Goal: Task Accomplishment & Management: Manage account settings

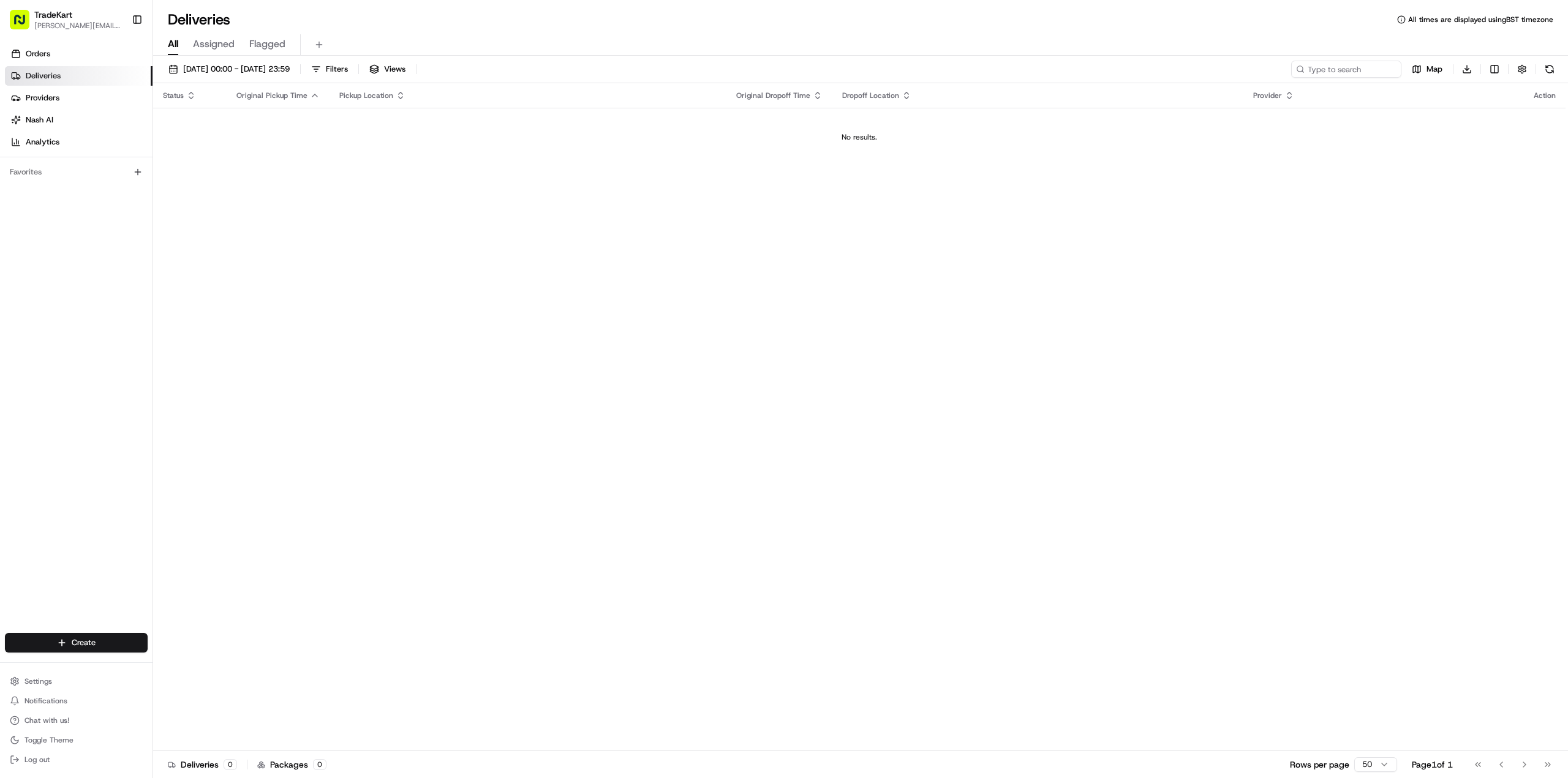
click at [95, 22] on span "[PERSON_NAME][EMAIL_ADDRESS][DOMAIN_NAME]" at bounding box center [78, 26] width 87 height 9
click at [87, 679] on button "Settings" at bounding box center [76, 681] width 143 height 17
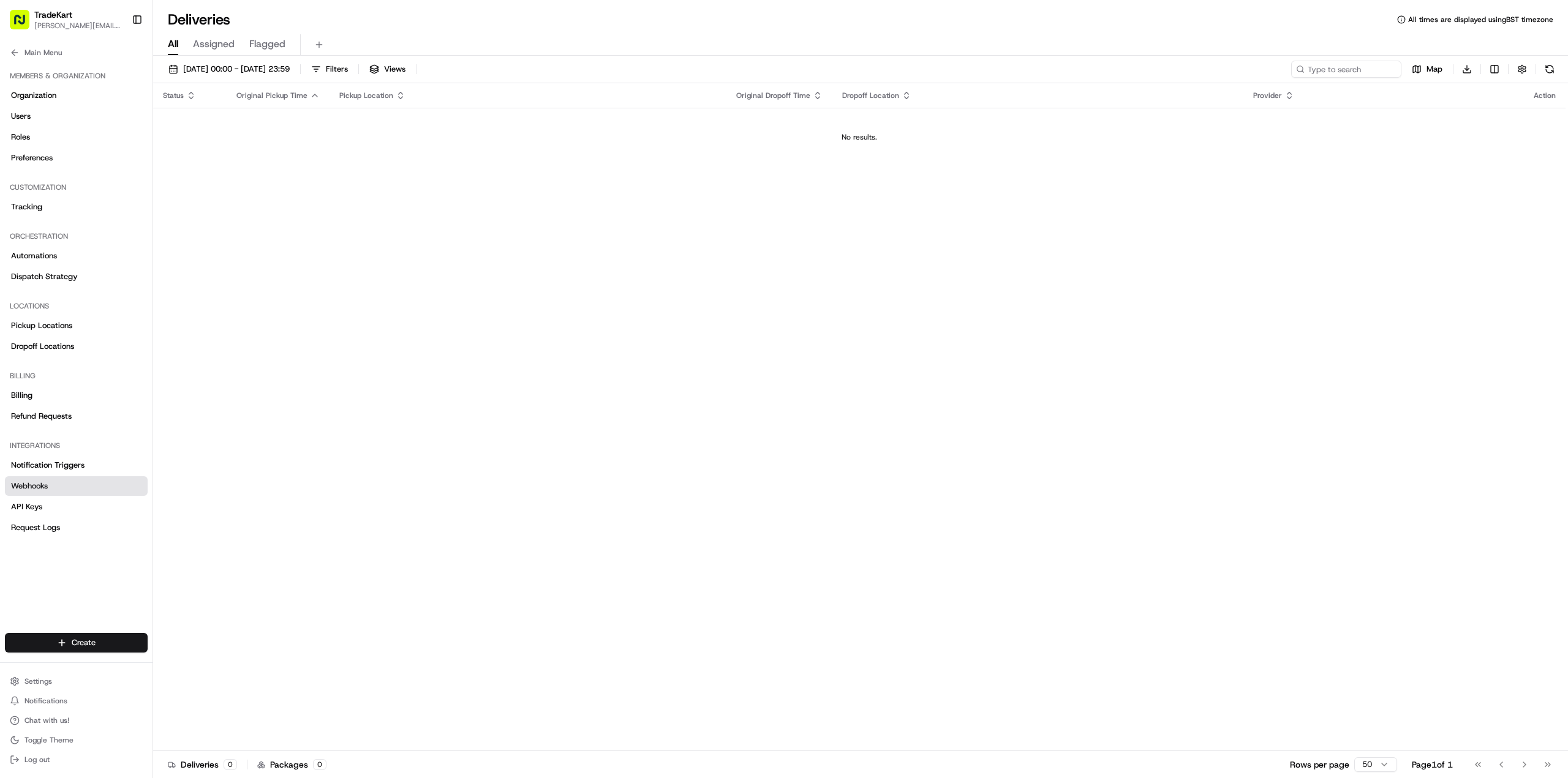
click at [59, 486] on link "Webhooks" at bounding box center [76, 486] width 143 height 20
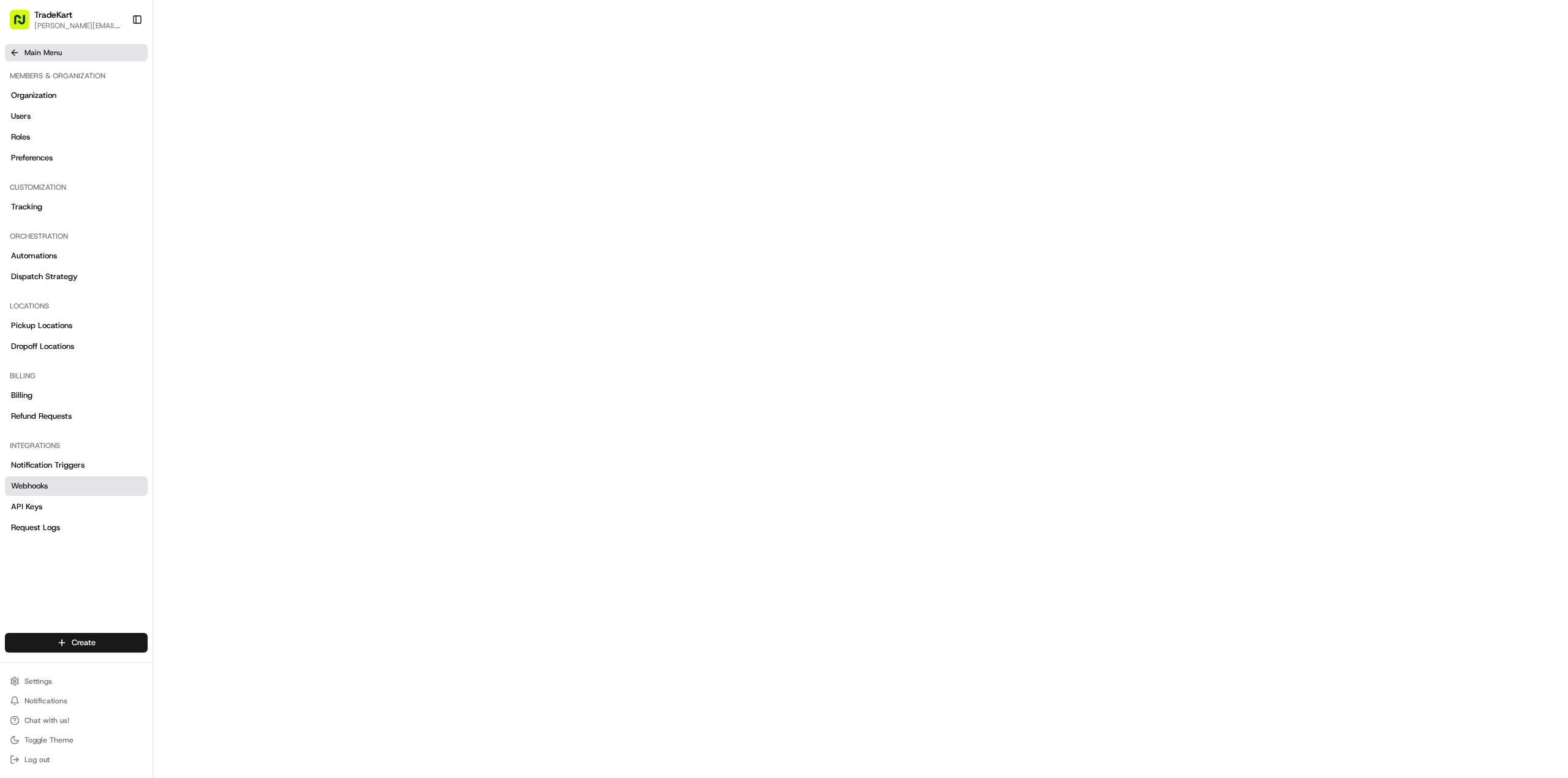
click at [45, 48] on button "Main Menu" at bounding box center [76, 52] width 143 height 17
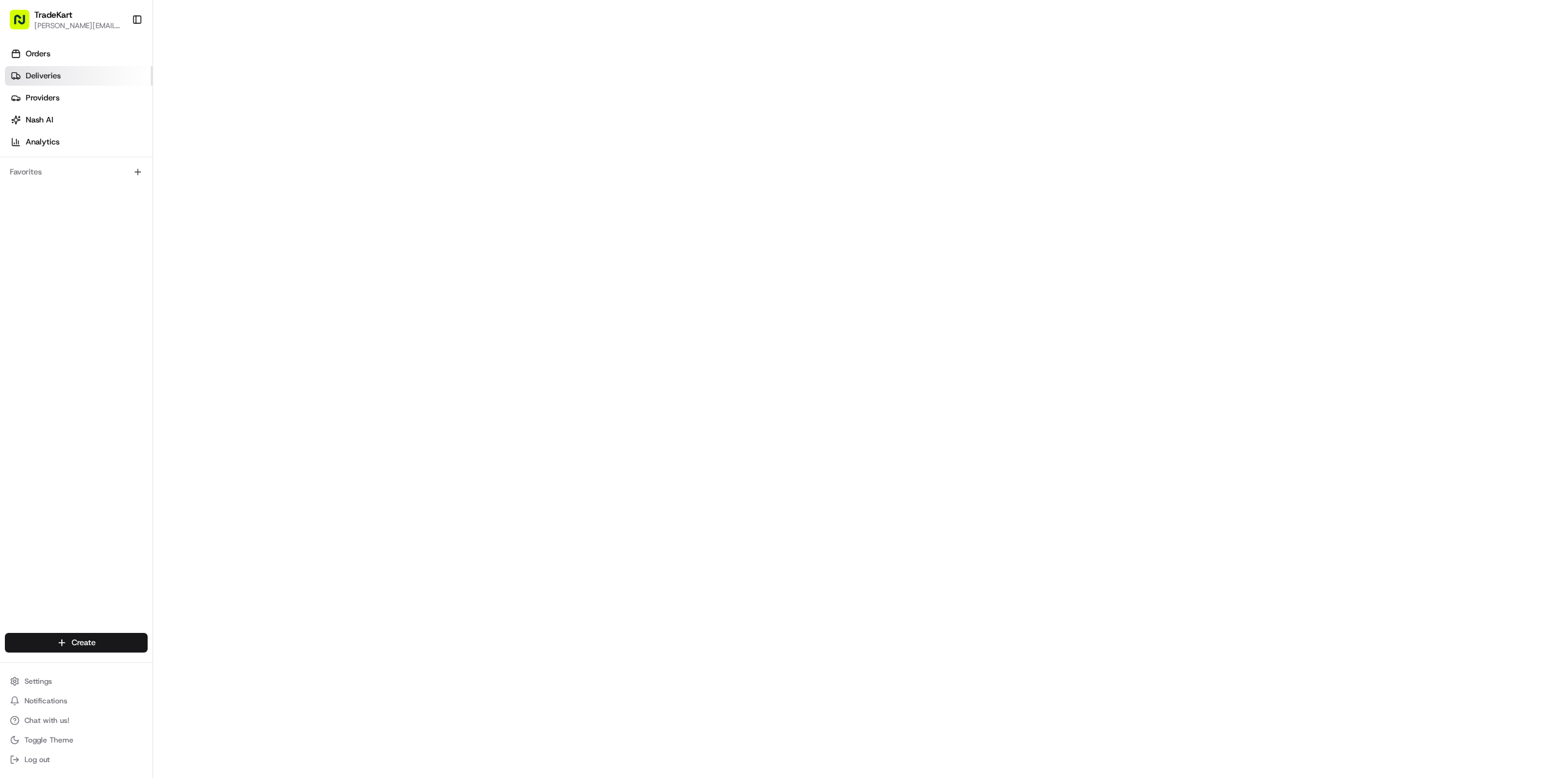
click at [68, 81] on link "Deliveries" at bounding box center [79, 76] width 148 height 20
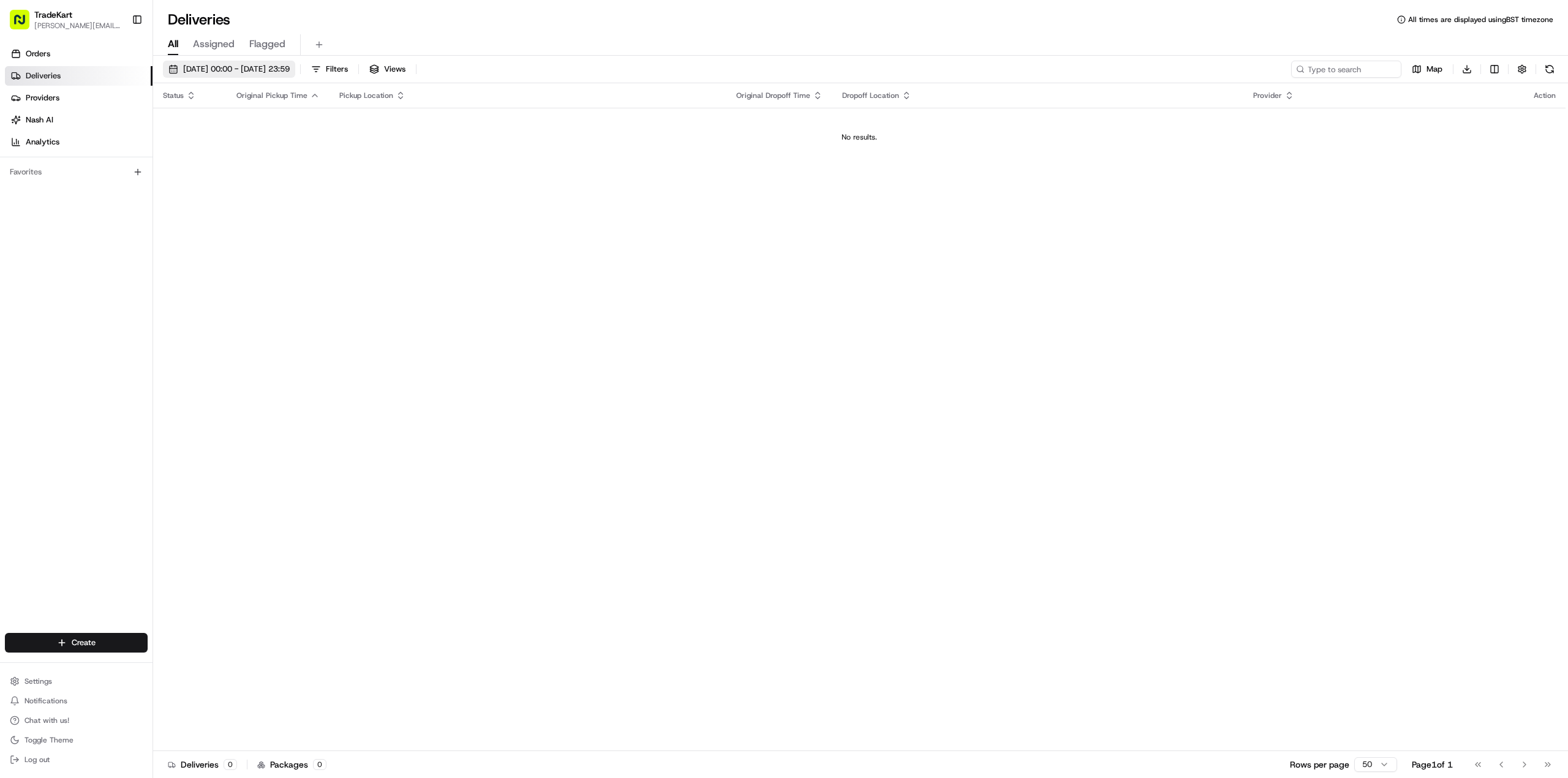
click at [279, 70] on span "[DATE] 00:00 - [DATE] 23:59" at bounding box center [236, 69] width 106 height 11
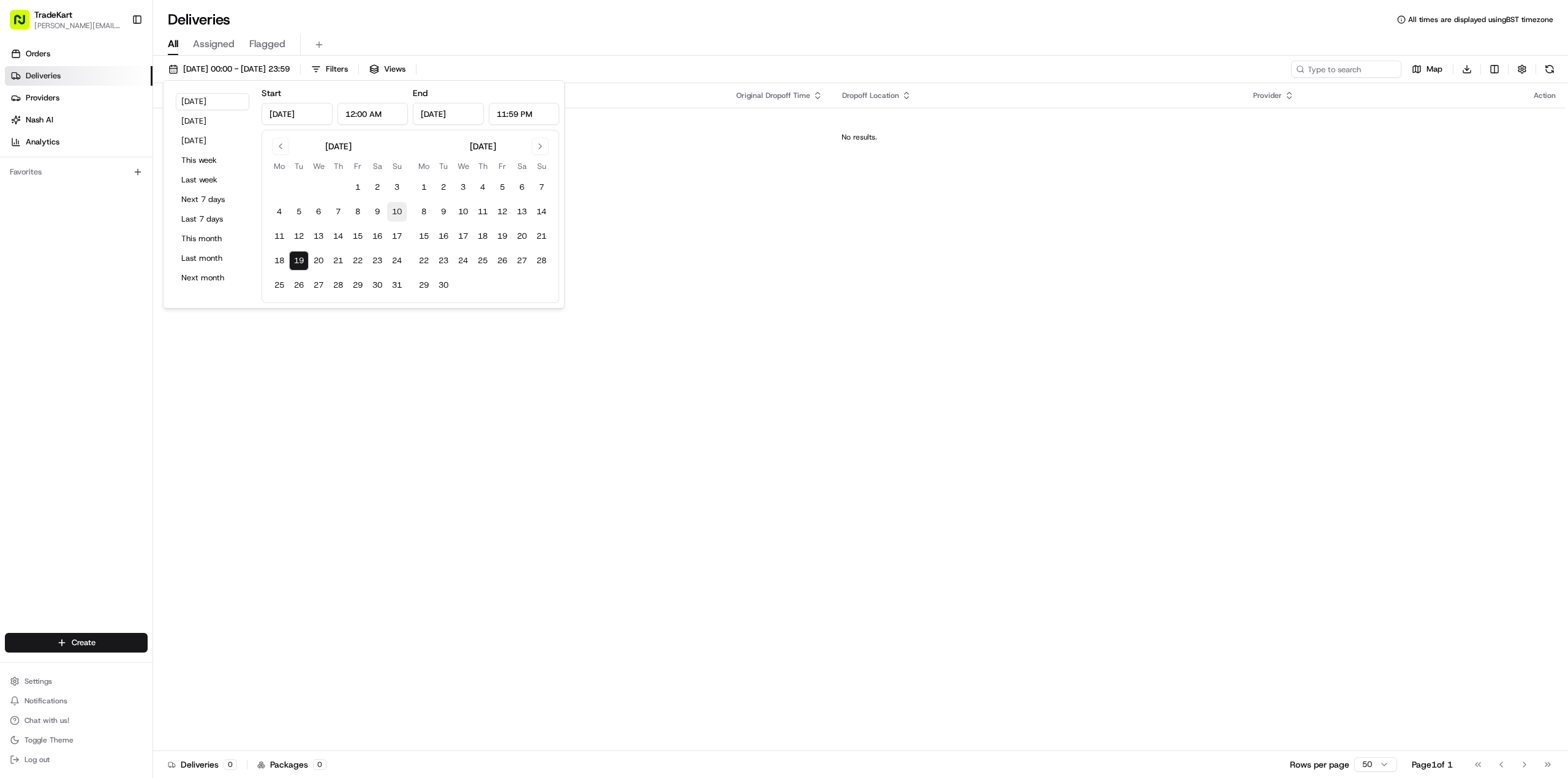
click at [395, 214] on button "10" at bounding box center [397, 212] width 20 height 20
type input "[DATE]"
click at [298, 261] on button "19" at bounding box center [298, 260] width 20 height 20
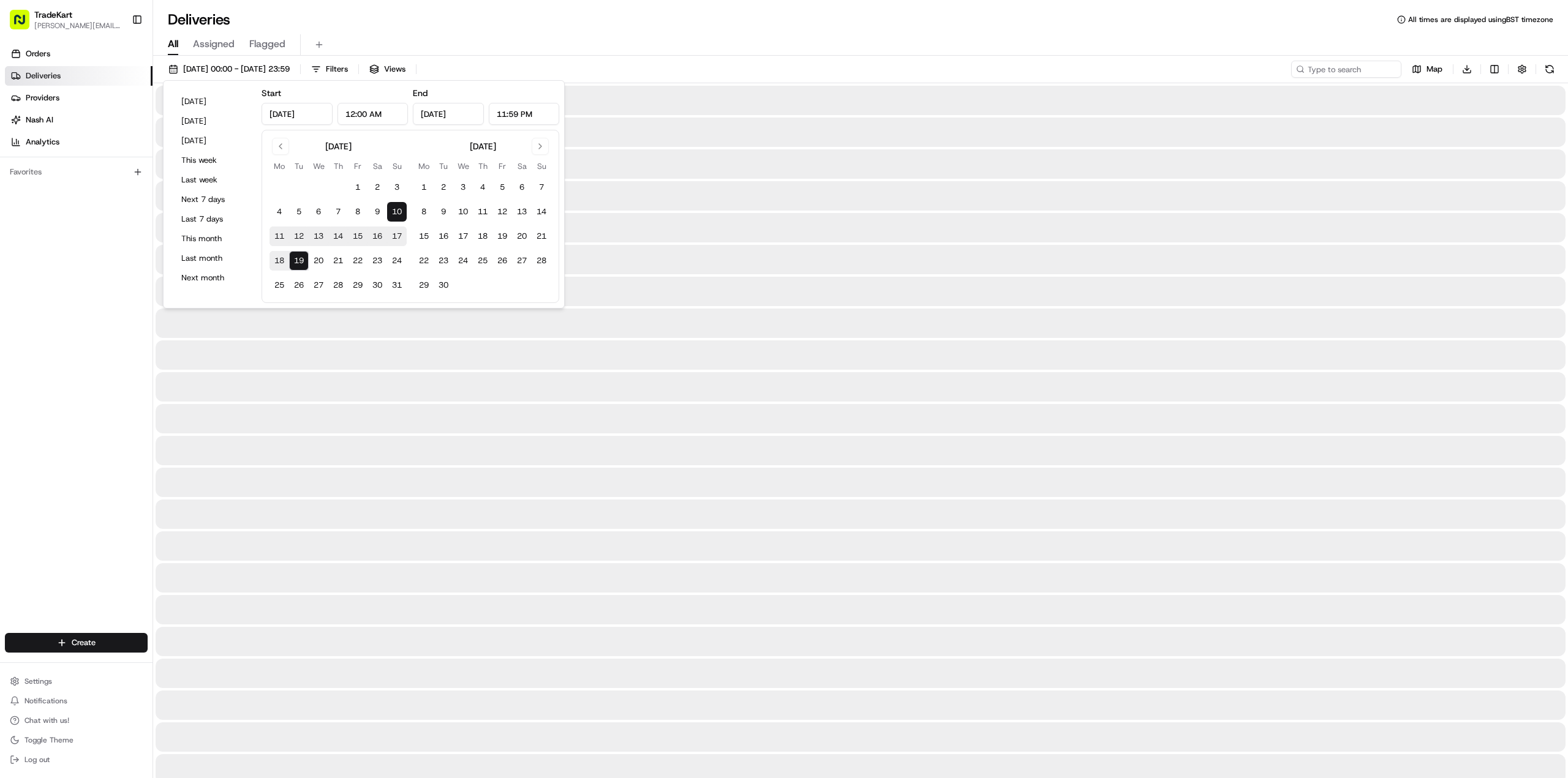
type input "[DATE]"
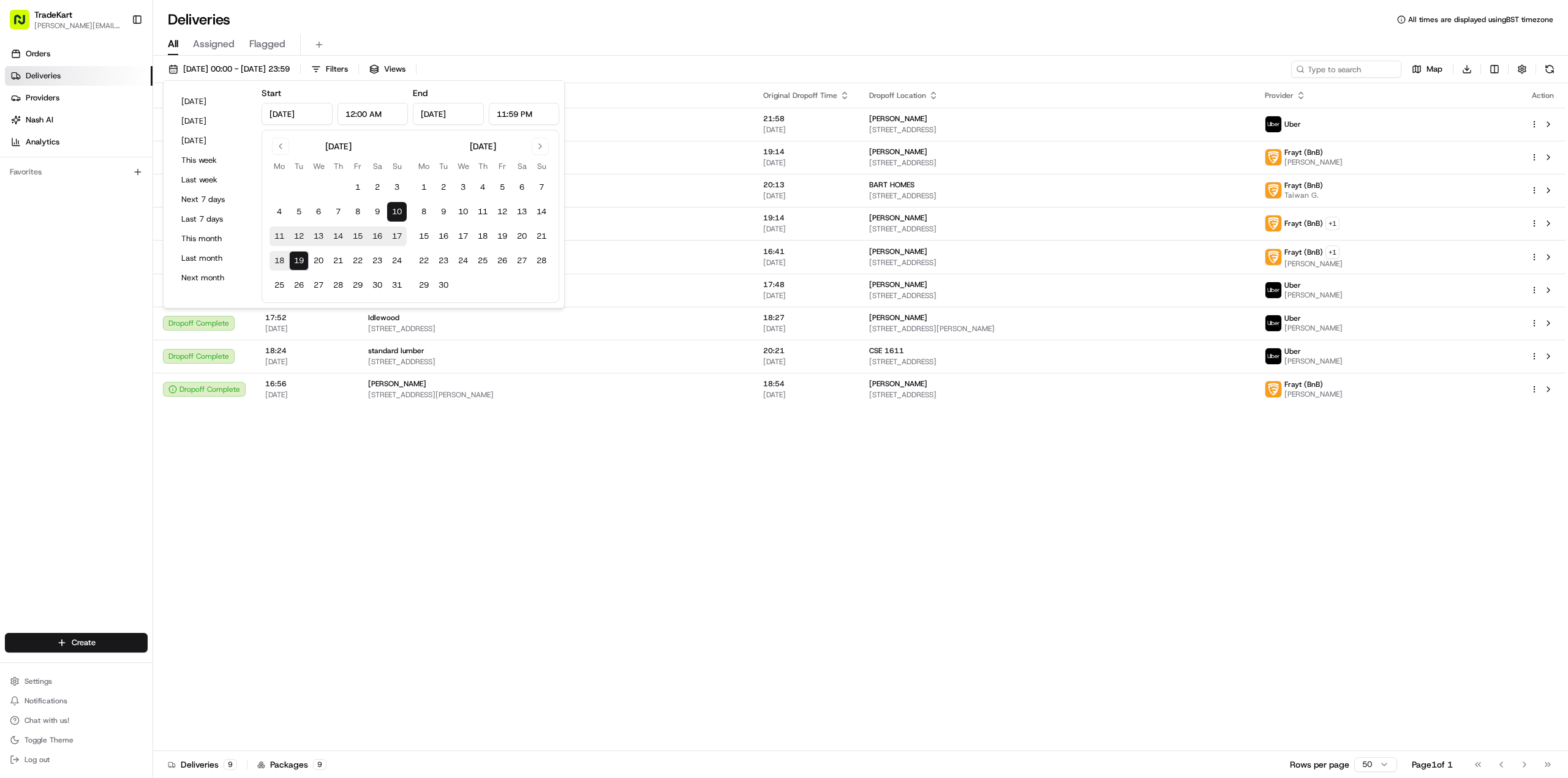
click at [332, 492] on div "Status Original Pickup Time Pickup Location Original Dropoff Time Dropoff Locat…" at bounding box center [859, 417] width 1412 height 668
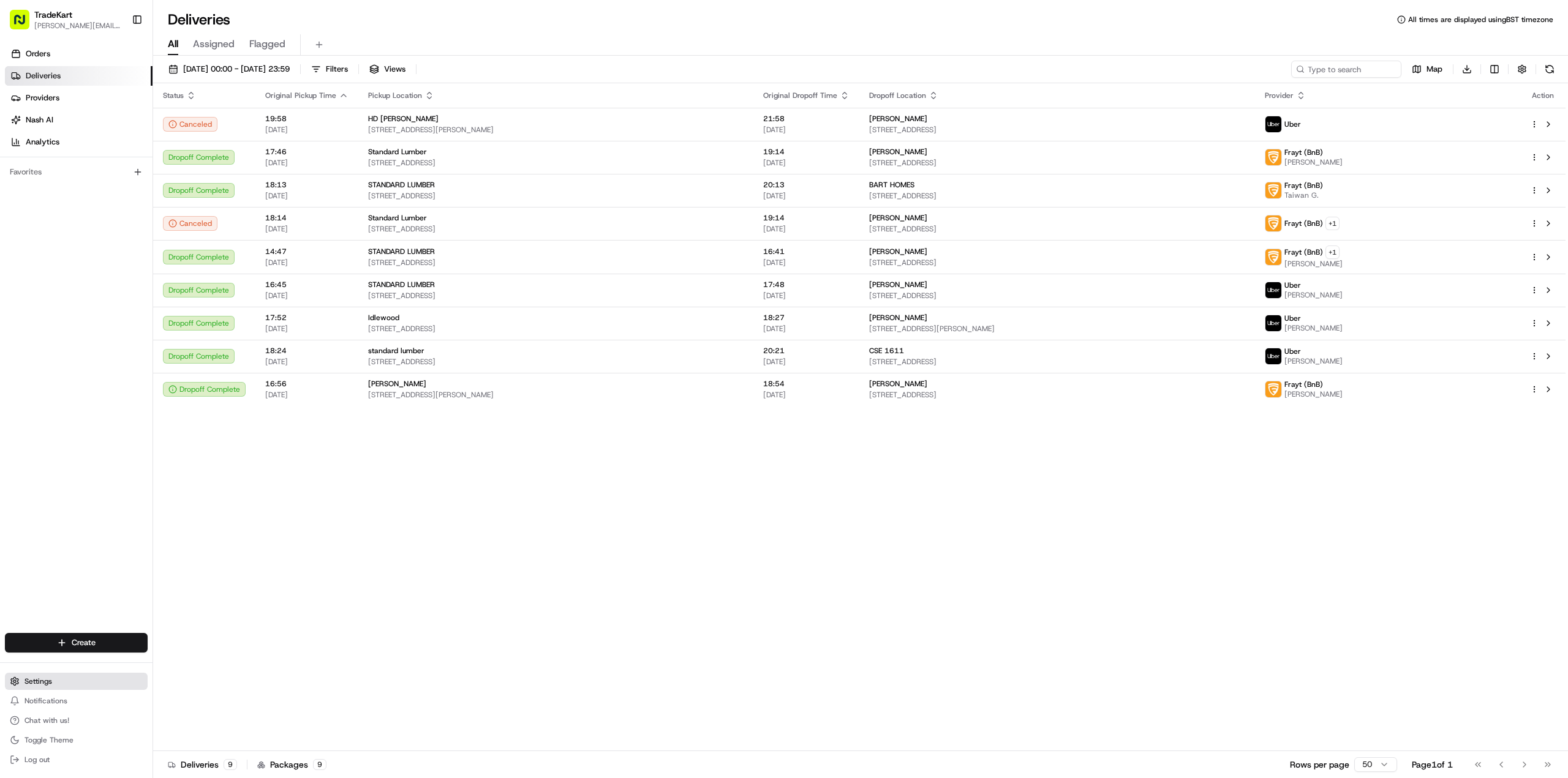
click at [53, 679] on button "Settings" at bounding box center [76, 681] width 143 height 17
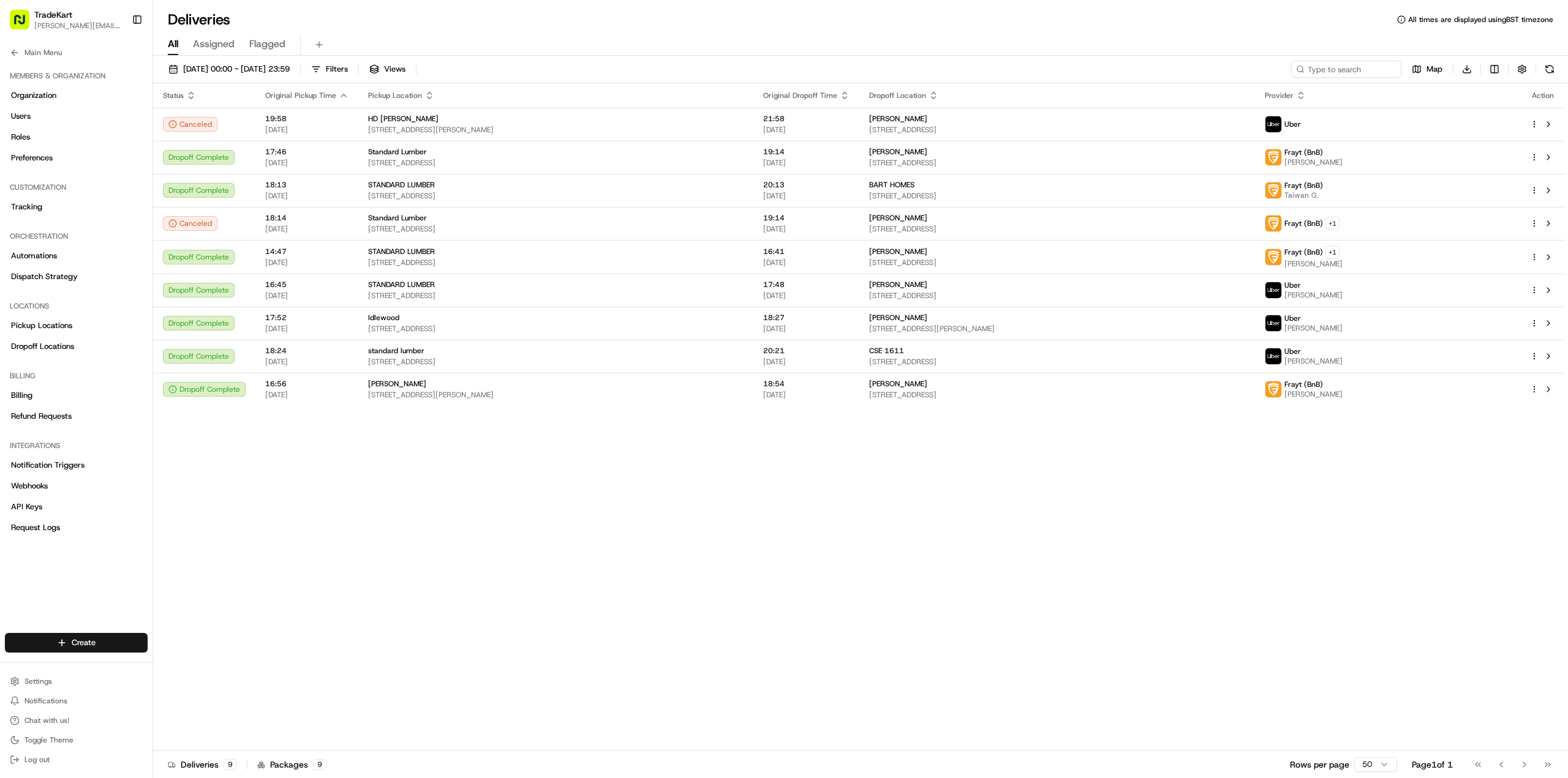
click at [52, 24] on span "[PERSON_NAME][EMAIL_ADDRESS][DOMAIN_NAME]" at bounding box center [78, 26] width 87 height 9
drag, startPoint x: 62, startPoint y: 22, endPoint x: 322, endPoint y: 616, distance: 648.4
click at [332, 635] on div "Status Original Pickup Time Pickup Location Original Dropoff Time Dropoff Locat…" at bounding box center [859, 417] width 1412 height 668
click at [52, 43] on div "Main Menu" at bounding box center [76, 50] width 152 height 22
click at [53, 49] on span "Main Menu" at bounding box center [43, 53] width 37 height 9
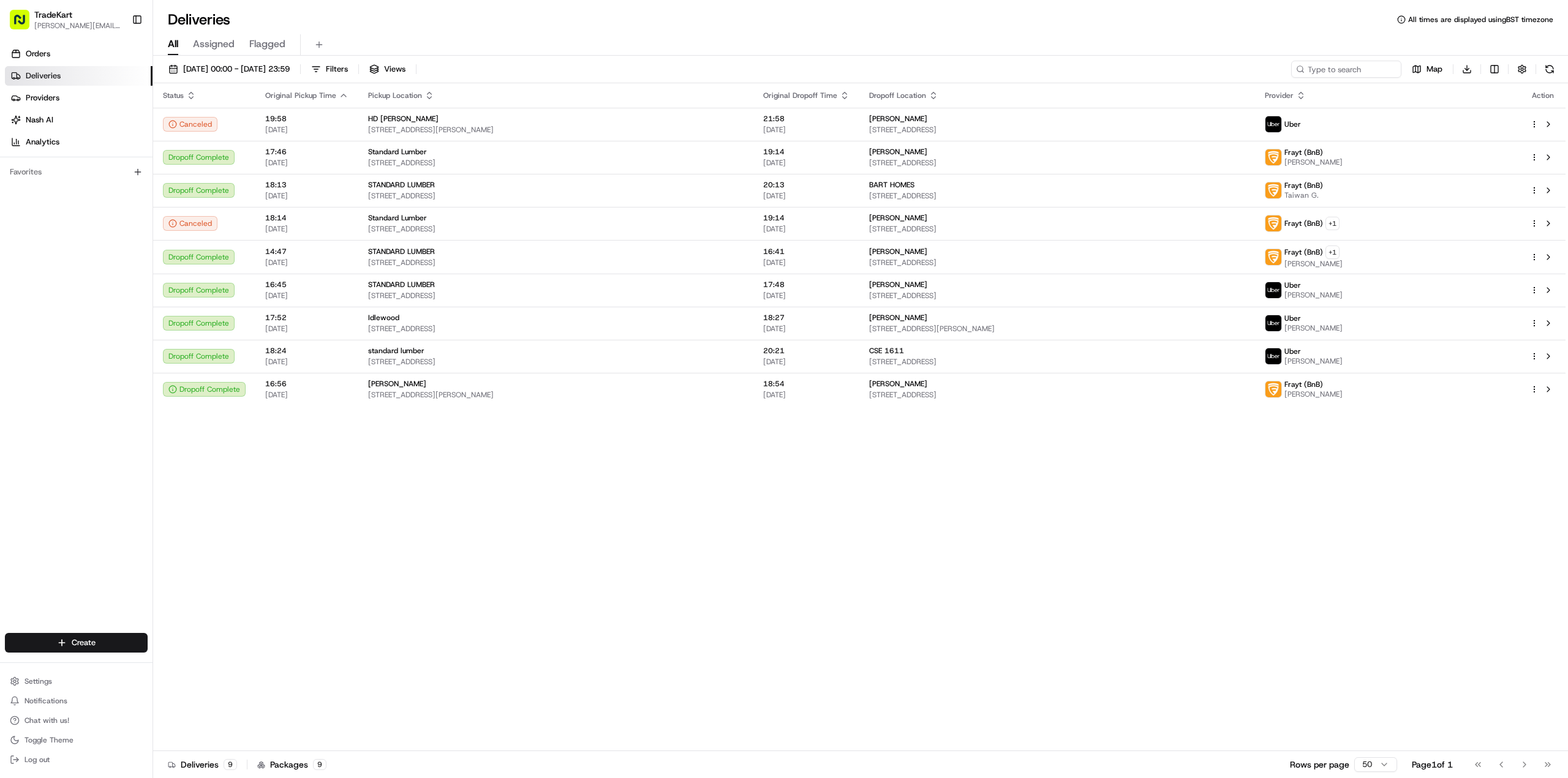
click at [72, 25] on span "[PERSON_NAME][EMAIL_ADDRESS][DOMAIN_NAME]" at bounding box center [78, 26] width 87 height 9
click at [94, 23] on span "[PERSON_NAME][EMAIL_ADDRESS][DOMAIN_NAME]" at bounding box center [78, 26] width 87 height 9
click at [56, 686] on button "Settings" at bounding box center [76, 681] width 143 height 17
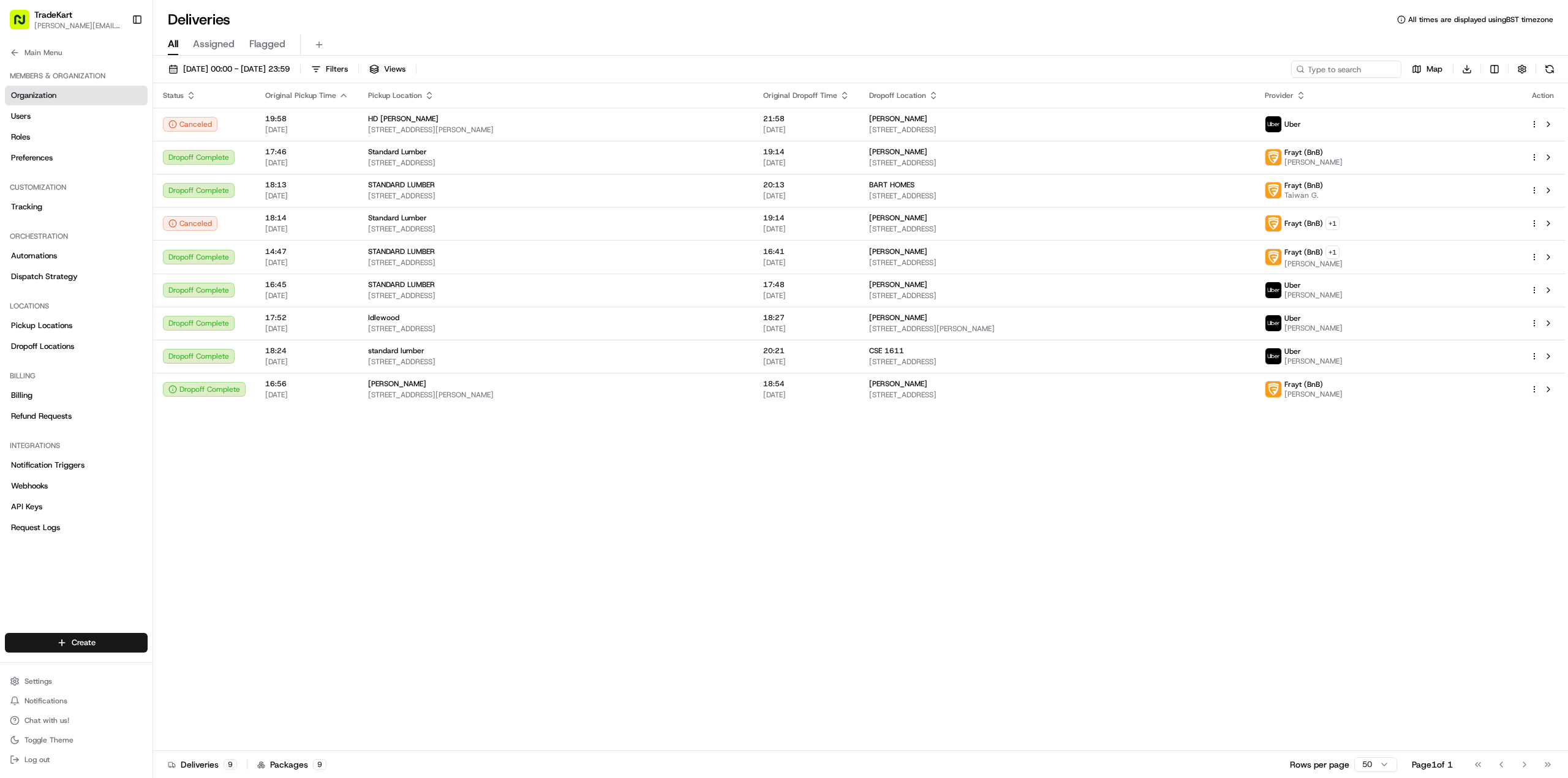
click at [68, 98] on link "Organization" at bounding box center [76, 95] width 143 height 20
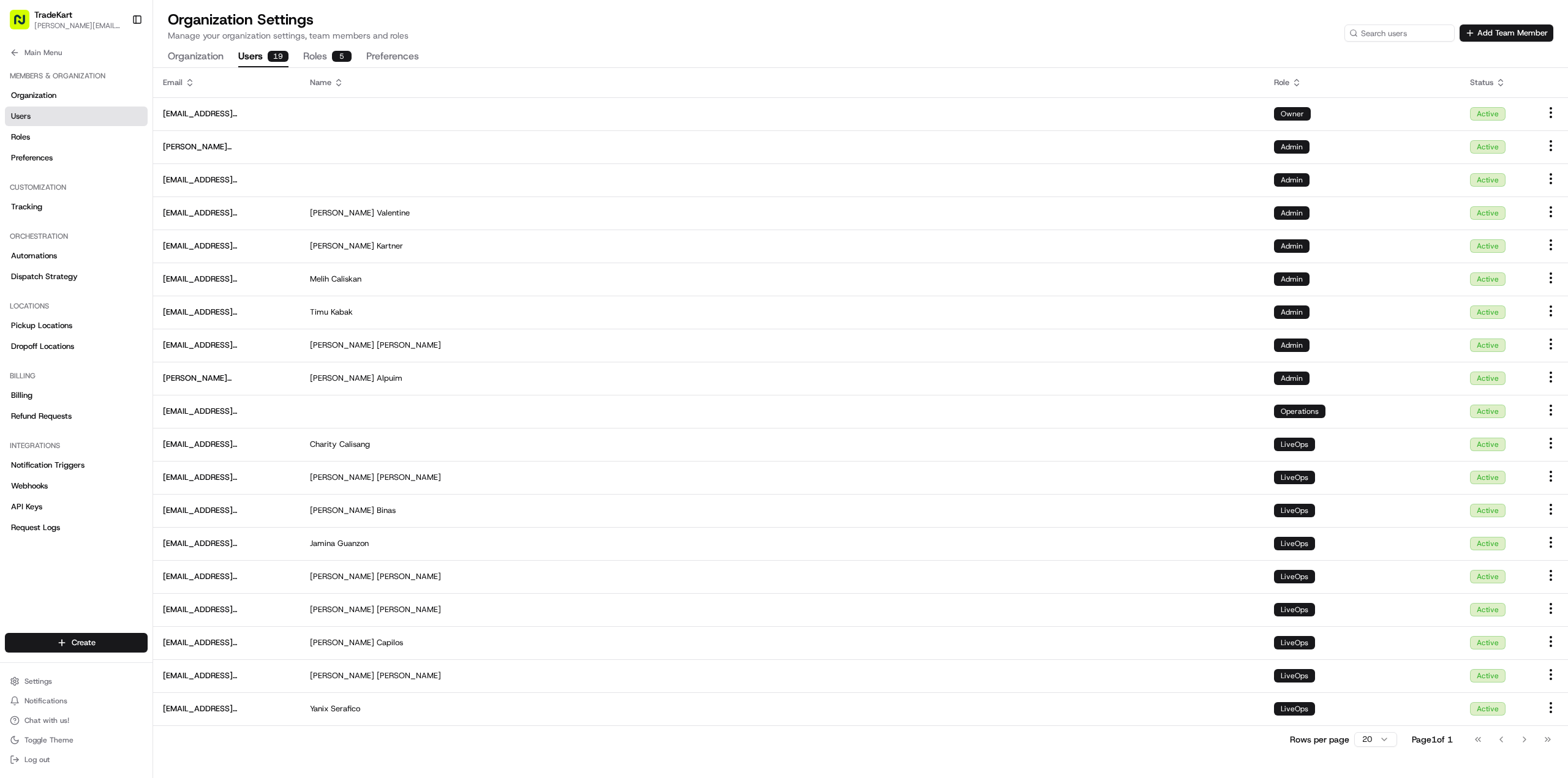
click at [278, 51] on div "19" at bounding box center [277, 56] width 21 height 11
click at [43, 53] on span "Main Menu" at bounding box center [43, 53] width 37 height 9
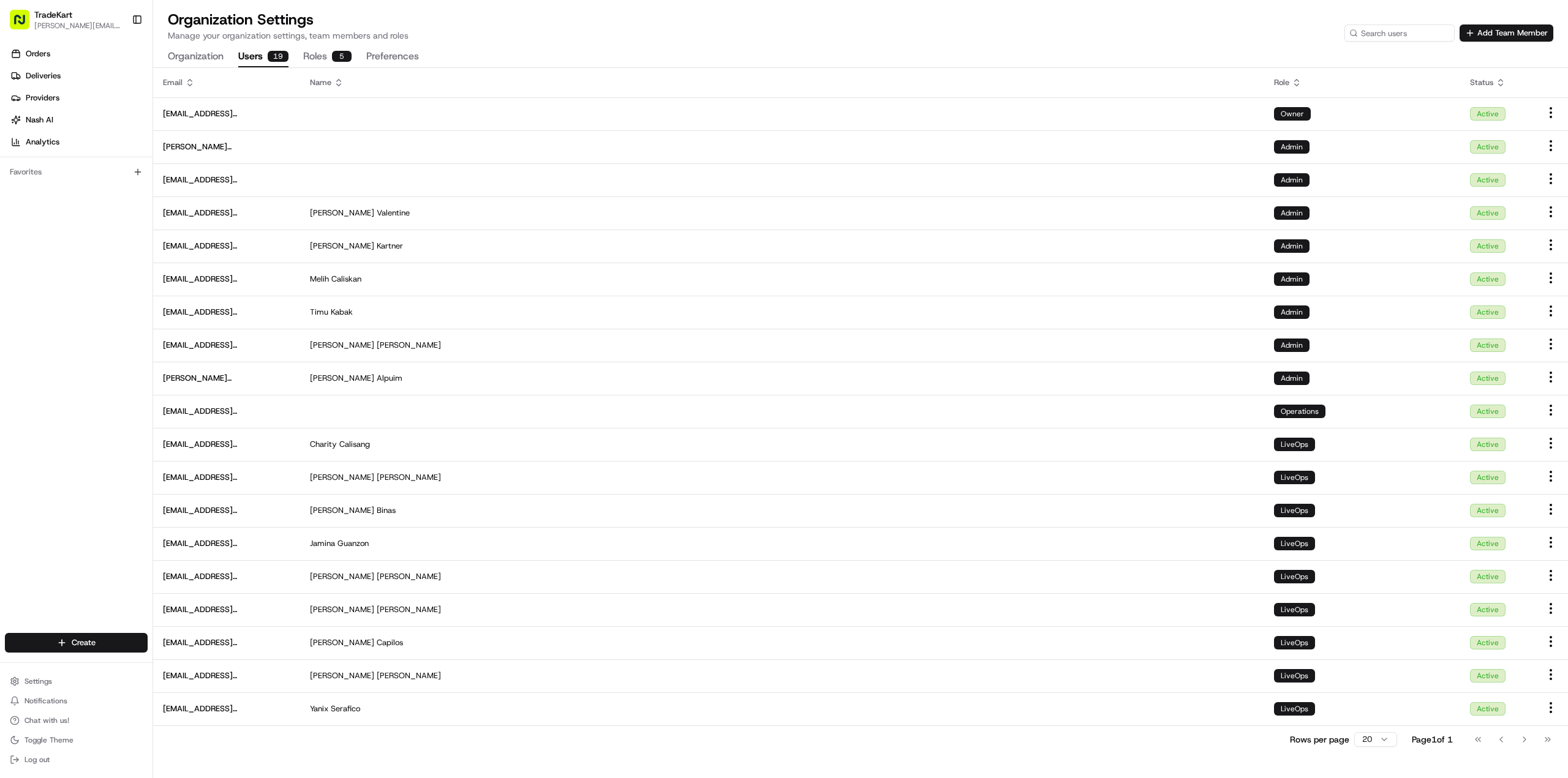
click at [76, 20] on div "TradeKart" at bounding box center [78, 15] width 87 height 12
click at [62, 81] on link "Deliveries" at bounding box center [79, 76] width 148 height 20
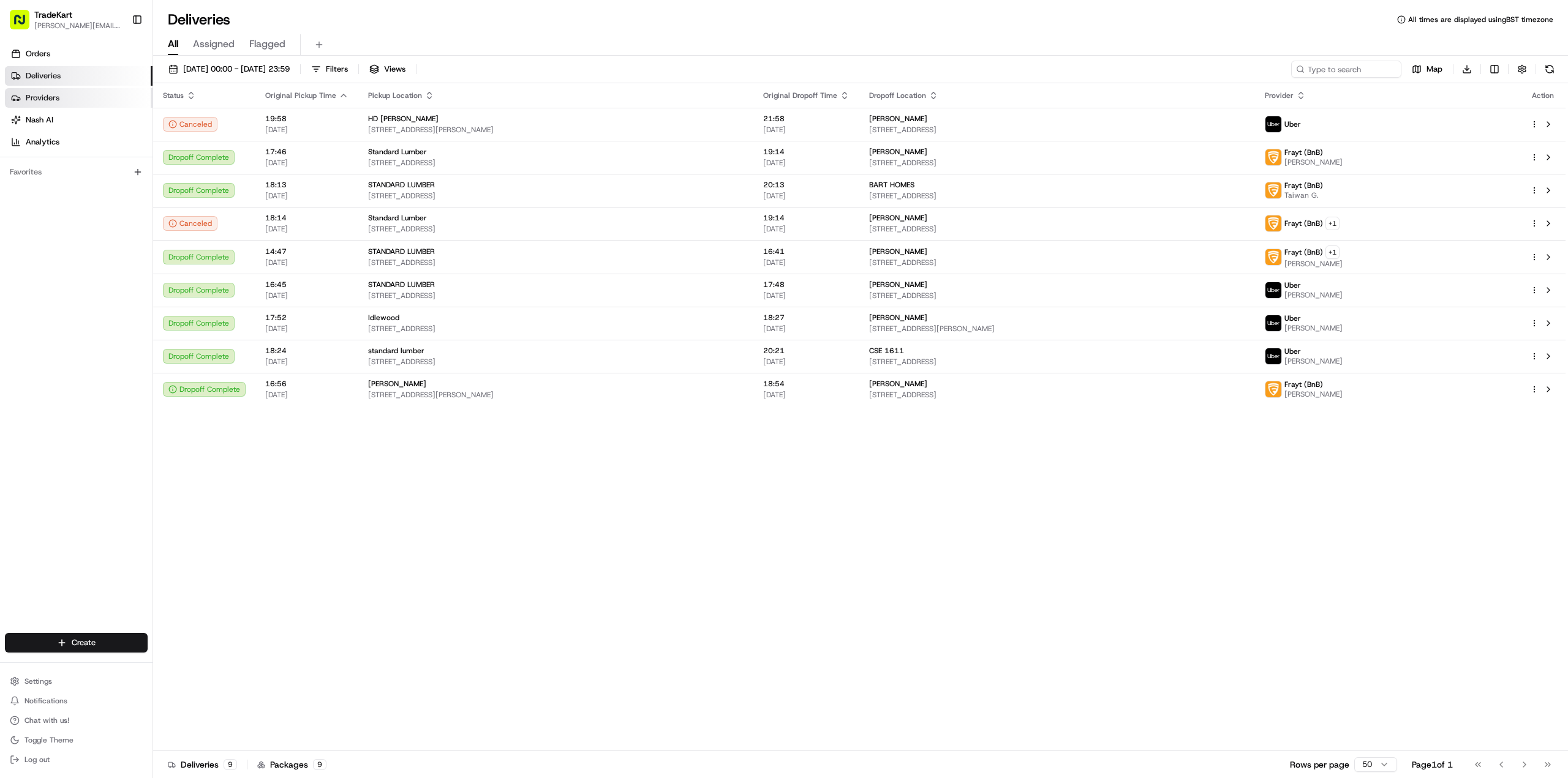
click at [74, 97] on link "Providers" at bounding box center [79, 97] width 148 height 20
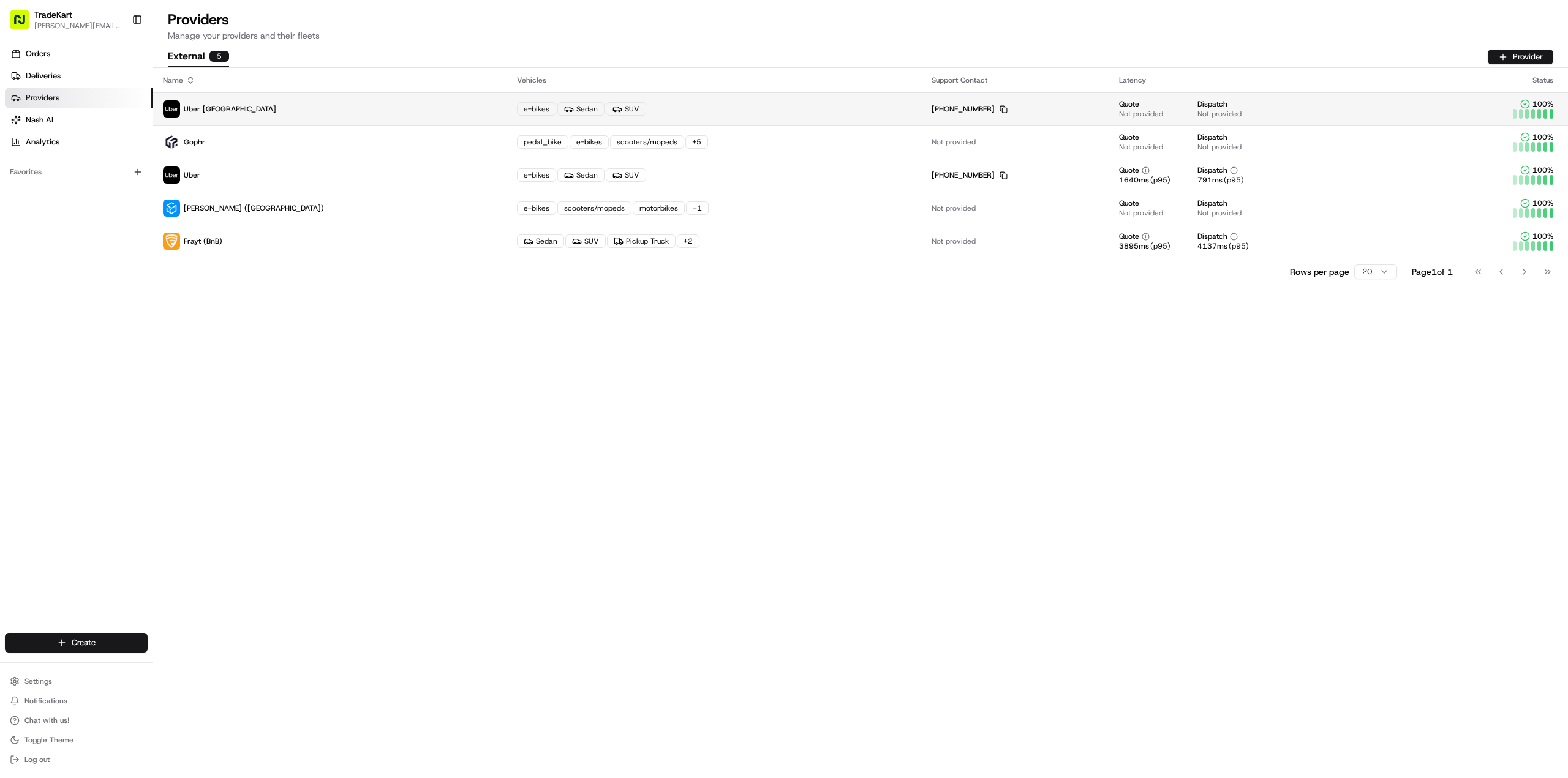
click at [242, 107] on p "Uber [GEOGRAPHIC_DATA]" at bounding box center [330, 108] width 334 height 17
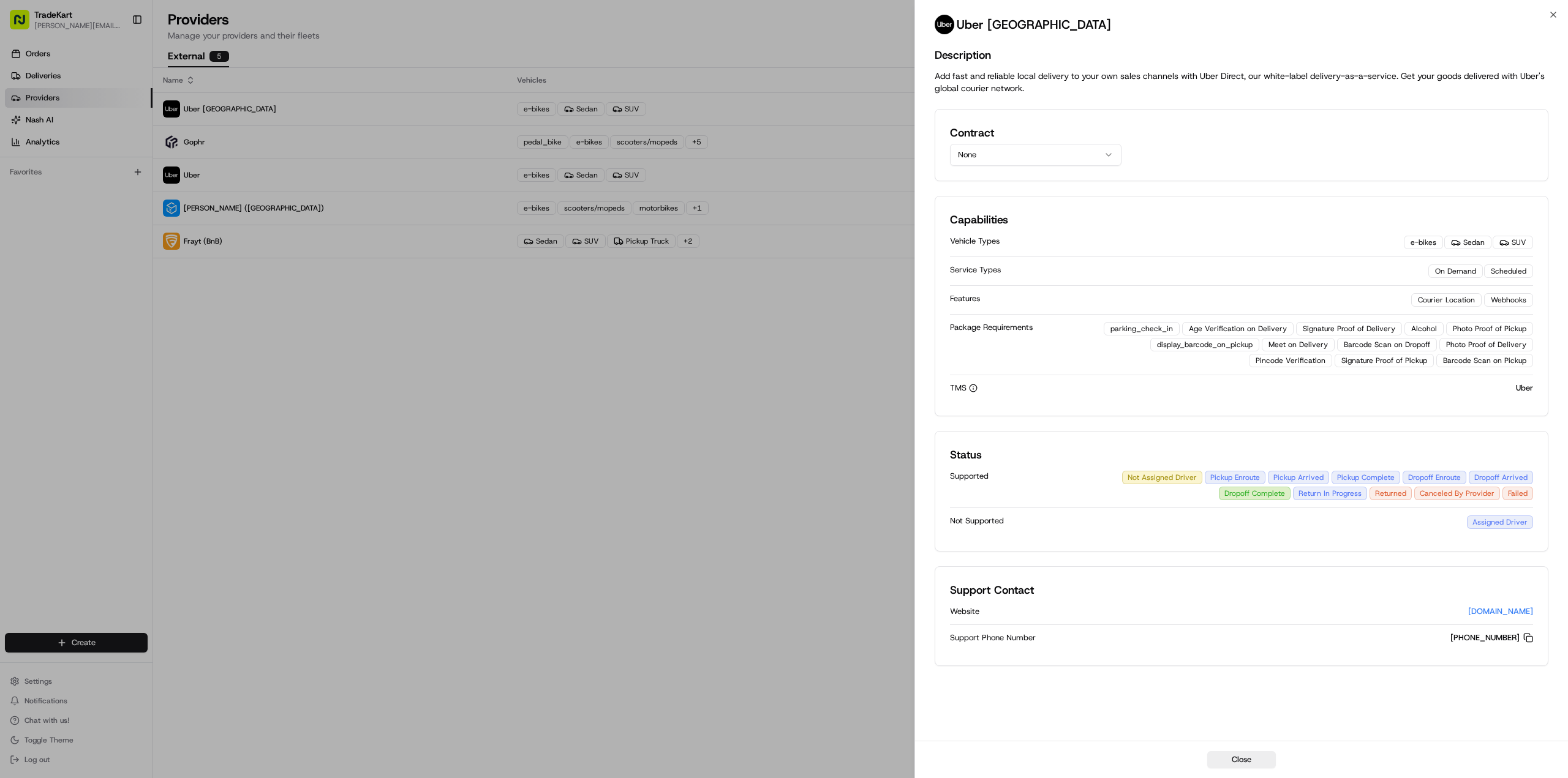
click at [984, 141] on div "Contract None" at bounding box center [1035, 145] width 171 height 42
click at [986, 144] on button "None" at bounding box center [1035, 155] width 171 height 22
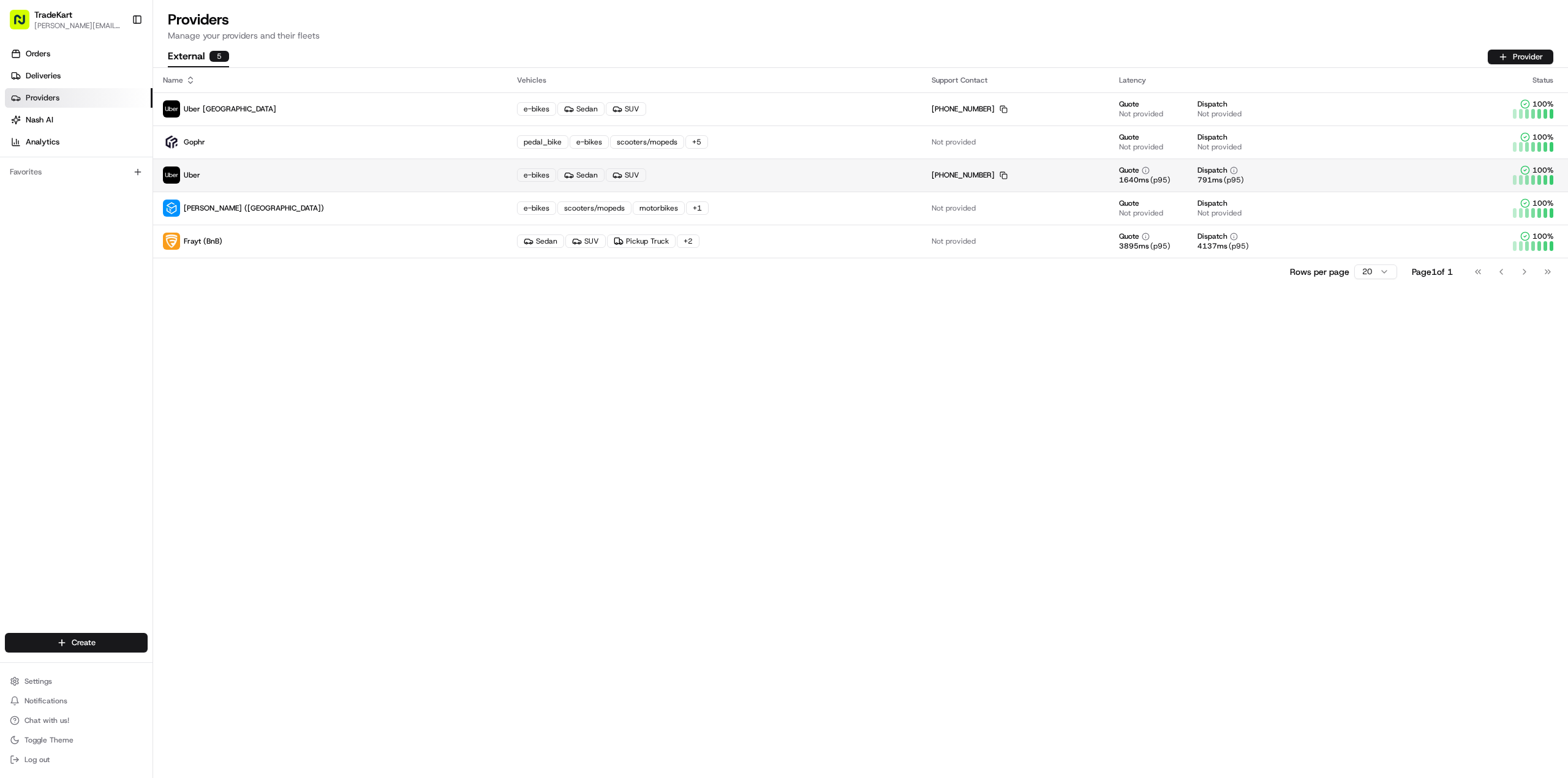
click at [263, 176] on p "Uber" at bounding box center [330, 175] width 334 height 17
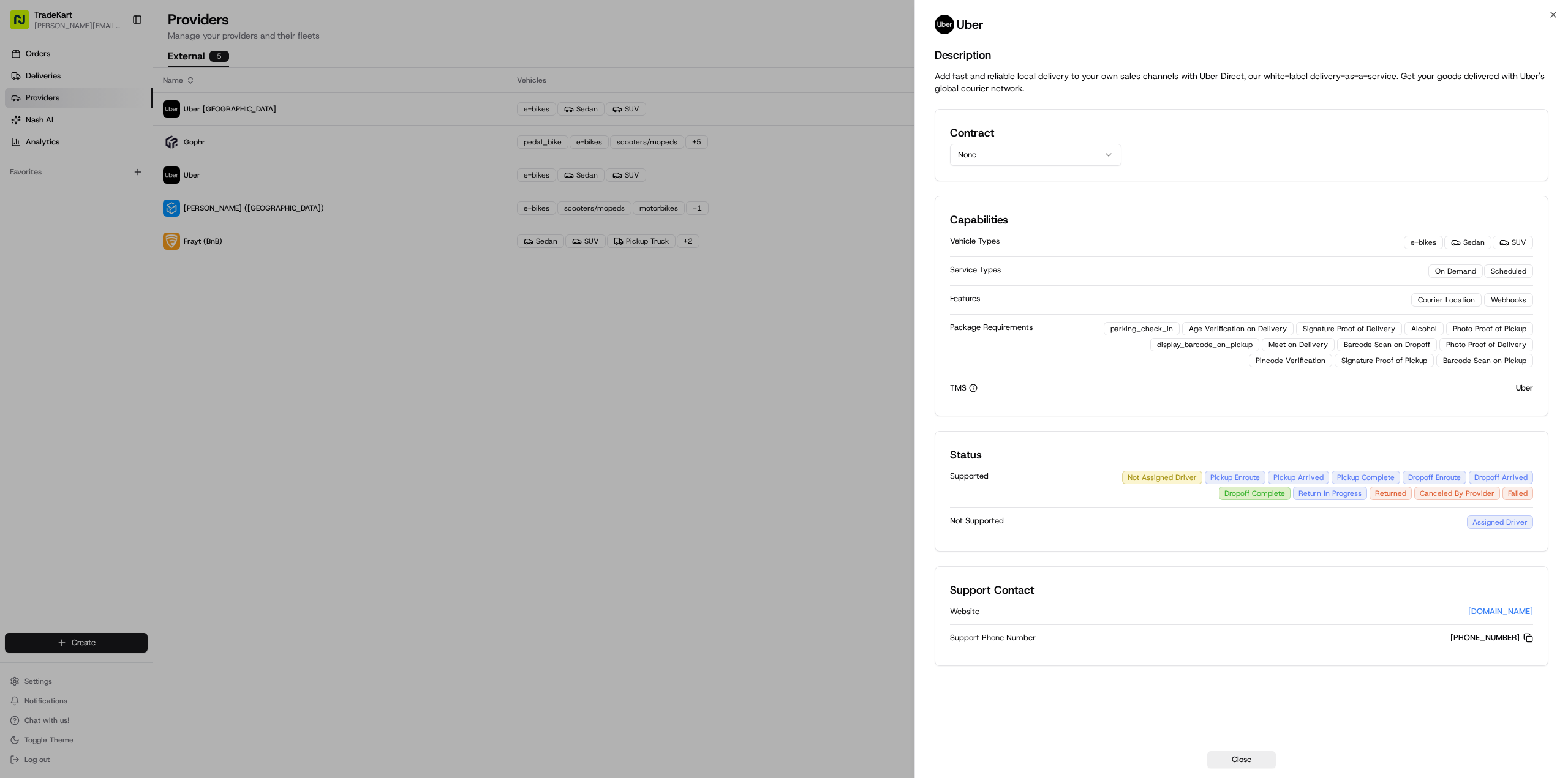
click at [976, 157] on button "None" at bounding box center [1035, 155] width 171 height 22
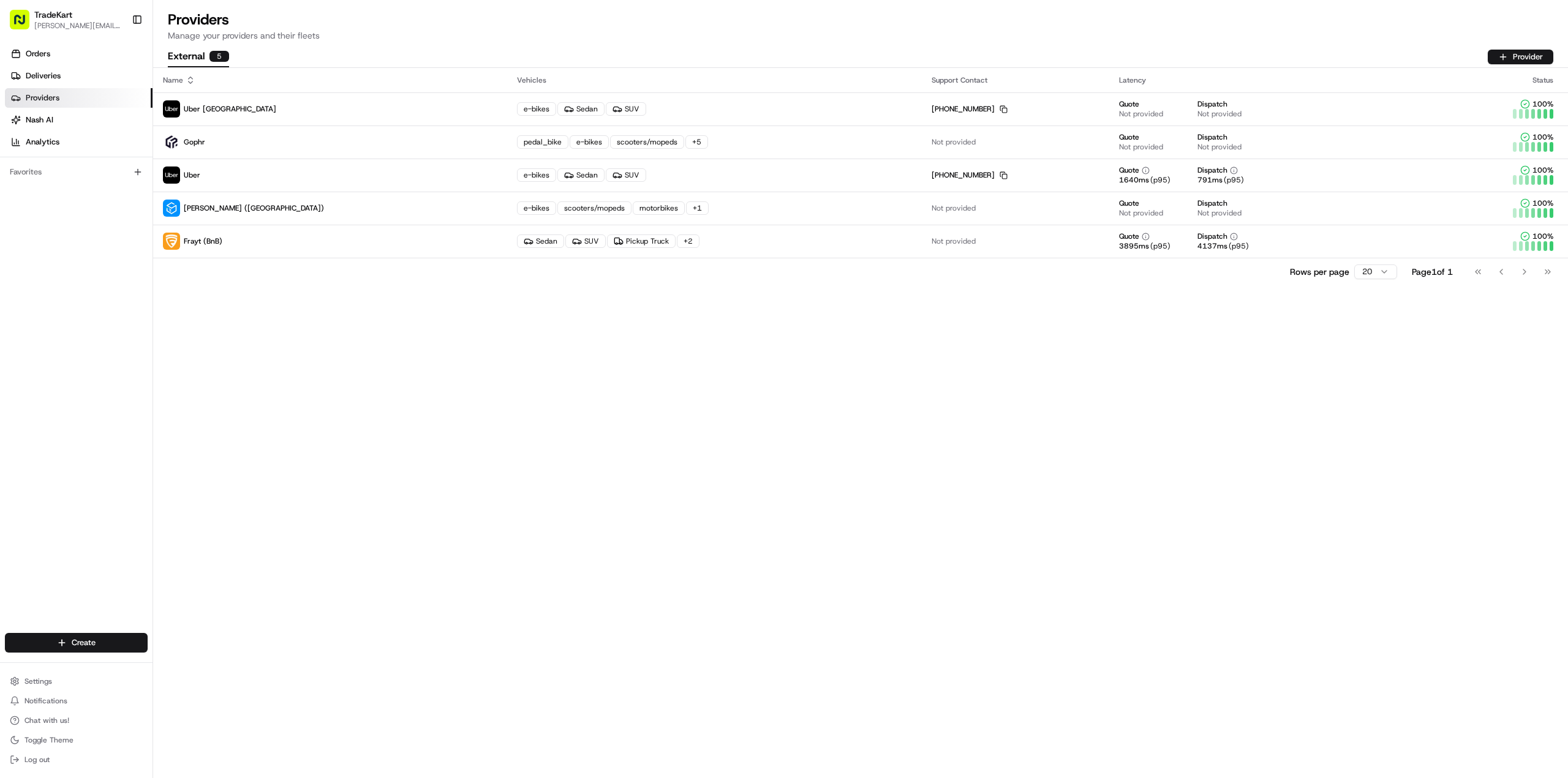
click at [98, 29] on span "[PERSON_NAME][EMAIL_ADDRESS][DOMAIN_NAME]" at bounding box center [78, 26] width 87 height 9
click at [93, 23] on span "[PERSON_NAME][EMAIL_ADDRESS][DOMAIN_NAME]" at bounding box center [78, 26] width 87 height 9
click at [89, 682] on button "Settings" at bounding box center [76, 681] width 143 height 17
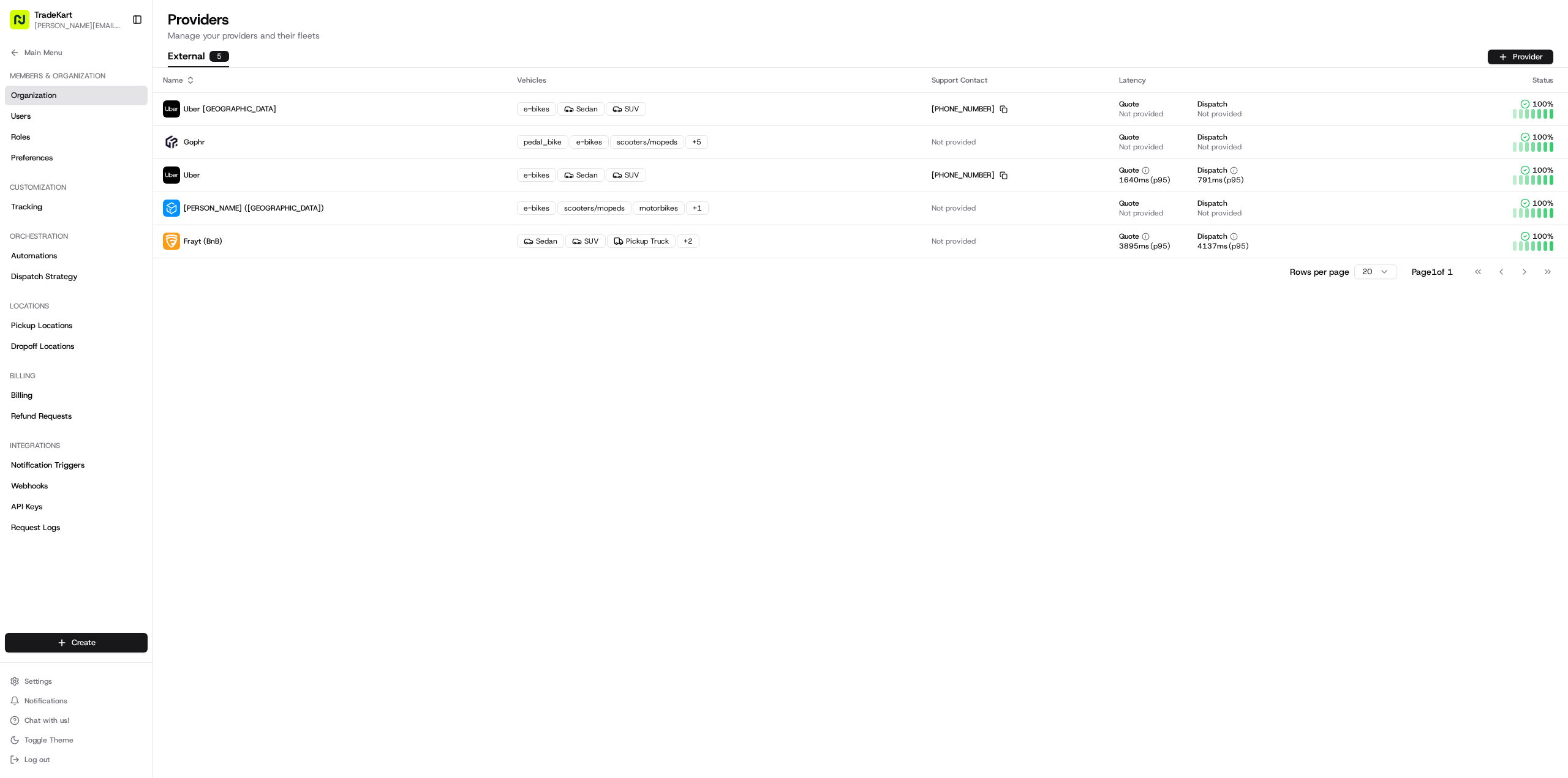
click at [49, 99] on span "Organization" at bounding box center [33, 95] width 45 height 11
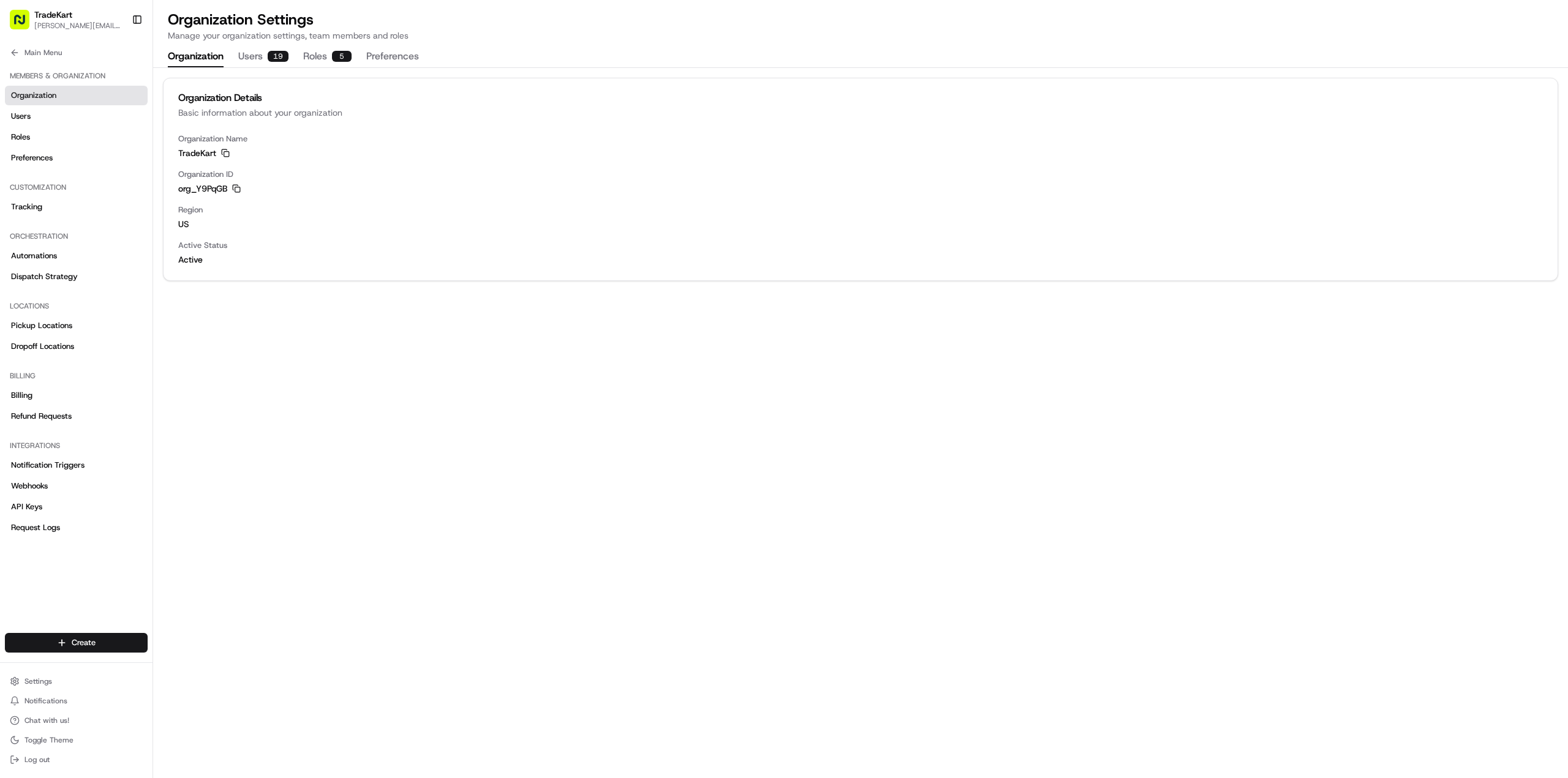
click at [279, 61] on div "19" at bounding box center [277, 56] width 21 height 11
click at [198, 51] on button "Organization" at bounding box center [196, 57] width 55 height 21
click at [209, 252] on div "Active Status Active" at bounding box center [860, 253] width 1364 height 26
click at [100, 22] on span "[PERSON_NAME][EMAIL_ADDRESS][DOMAIN_NAME]" at bounding box center [78, 26] width 87 height 9
drag, startPoint x: 91, startPoint y: 26, endPoint x: 78, endPoint y: 26, distance: 13.0
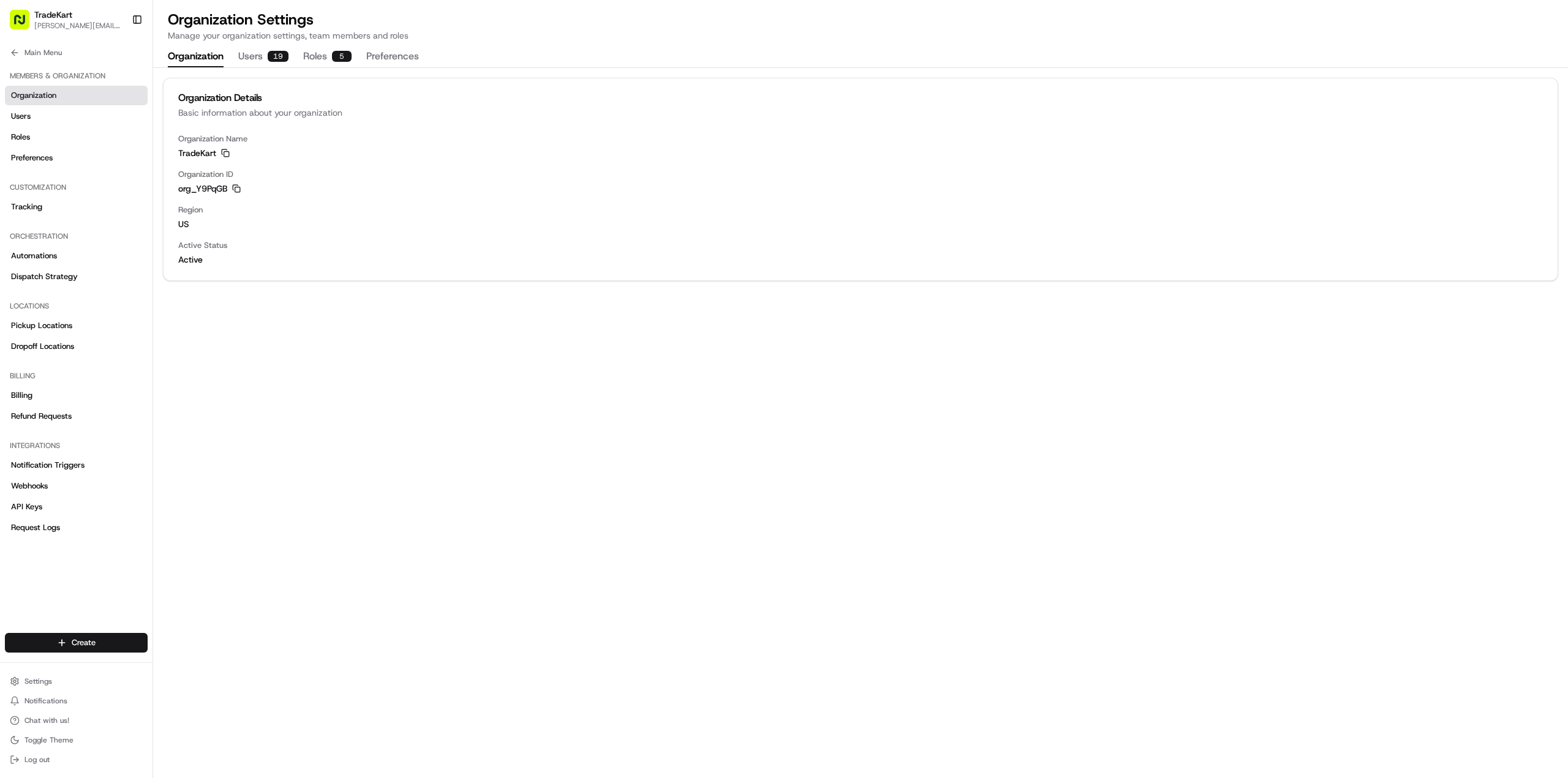
click at [90, 26] on span "[PERSON_NAME][EMAIL_ADDRESS][DOMAIN_NAME]" at bounding box center [78, 26] width 87 height 9
click at [36, 26] on span "[PERSON_NAME][EMAIL_ADDRESS][DOMAIN_NAME]" at bounding box center [78, 26] width 87 height 9
click at [132, 18] on button "Toggle Sidebar" at bounding box center [137, 20] width 21 height 21
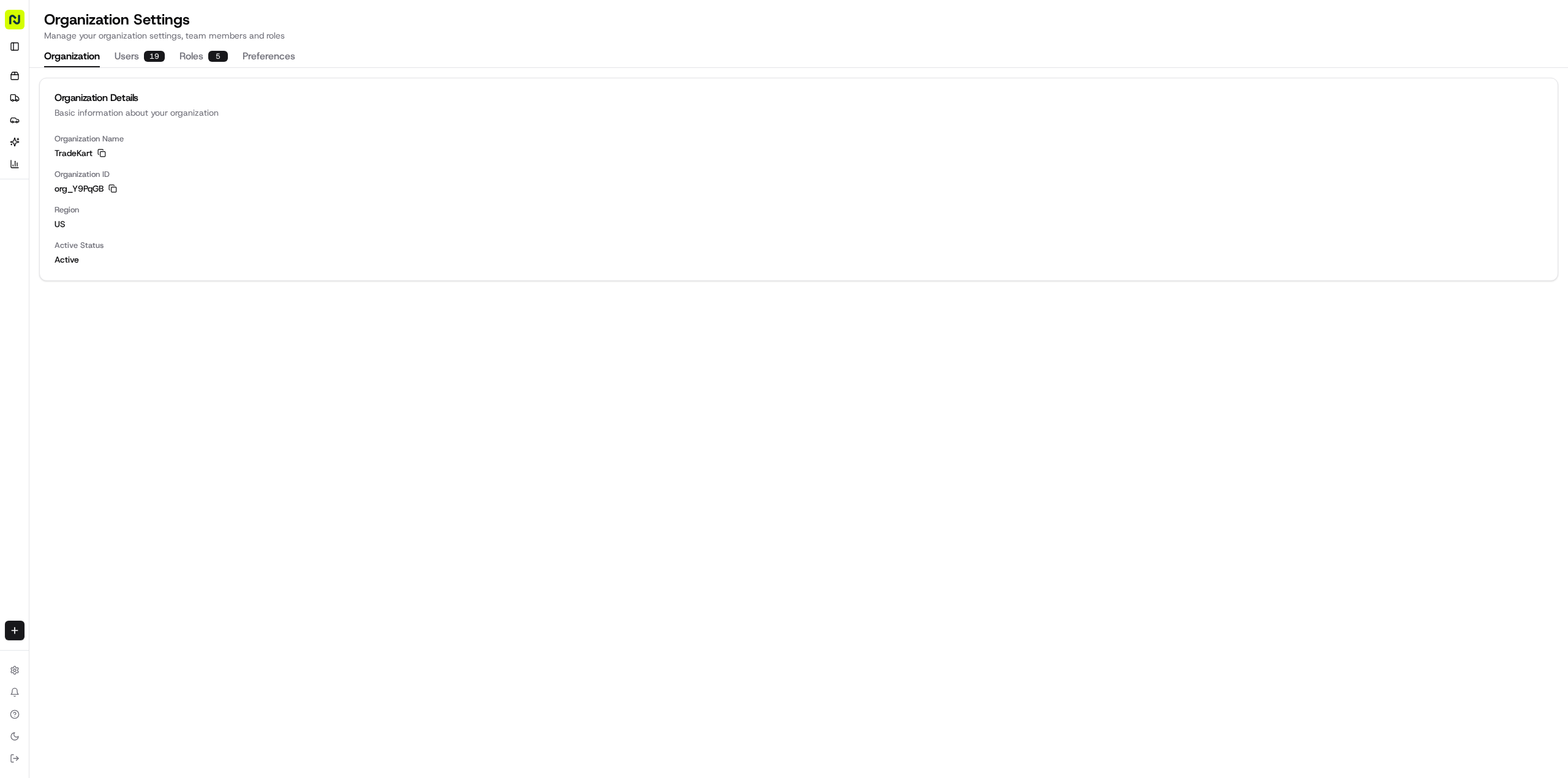
click at [18, 16] on rect "button" at bounding box center [14, 19] width 20 height 20
click at [9, 40] on button "Toggle Sidebar" at bounding box center [14, 46] width 20 height 20
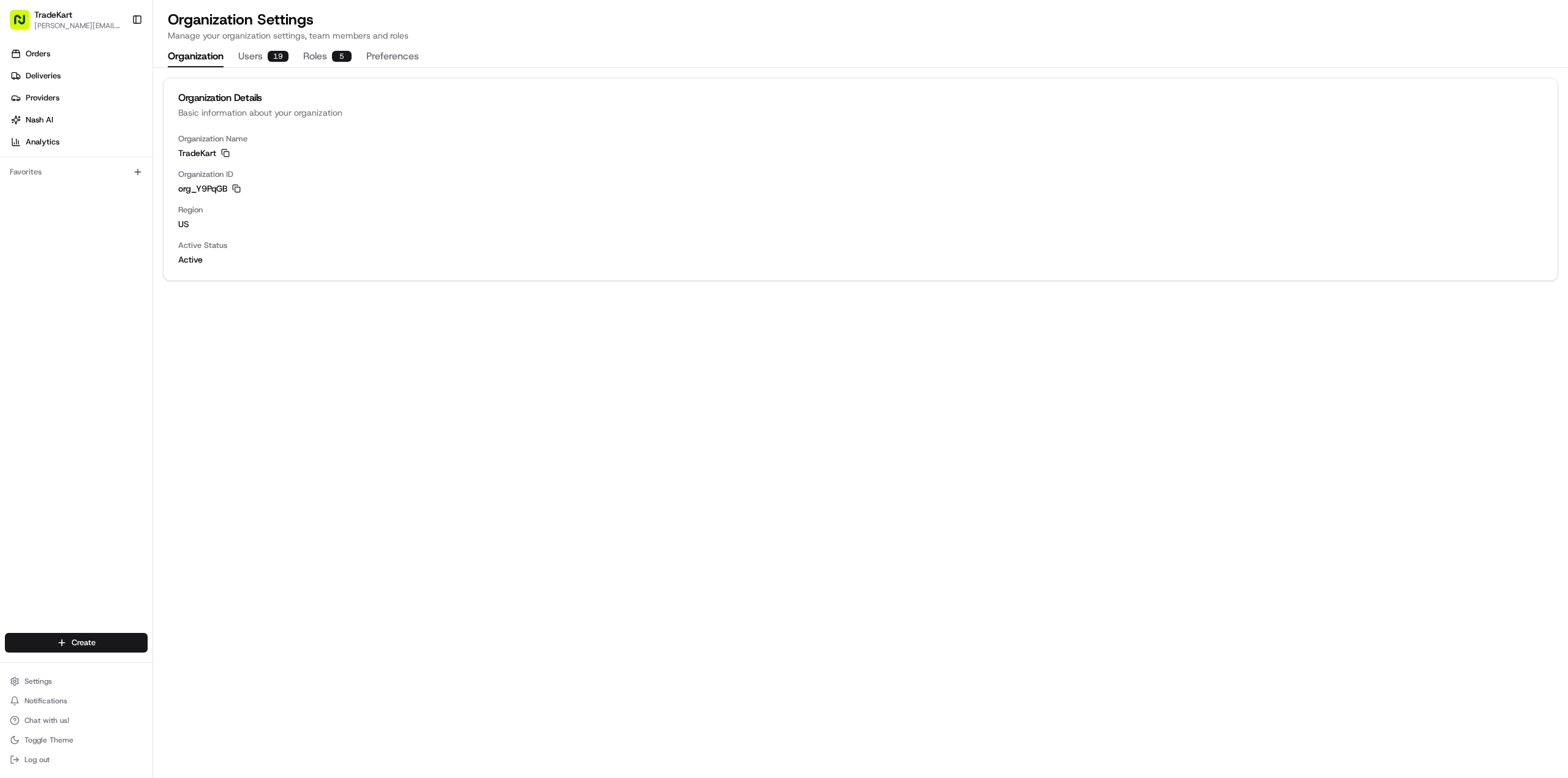
click at [49, 19] on span "TradeKart" at bounding box center [53, 15] width 38 height 12
click at [47, 27] on span "[PERSON_NAME][EMAIL_ADDRESS][DOMAIN_NAME]" at bounding box center [78, 26] width 87 height 9
click at [58, 28] on span "[PERSON_NAME][EMAIL_ADDRESS][DOMAIN_NAME]" at bounding box center [78, 26] width 87 height 9
drag, startPoint x: 61, startPoint y: 25, endPoint x: 53, endPoint y: 25, distance: 8.0
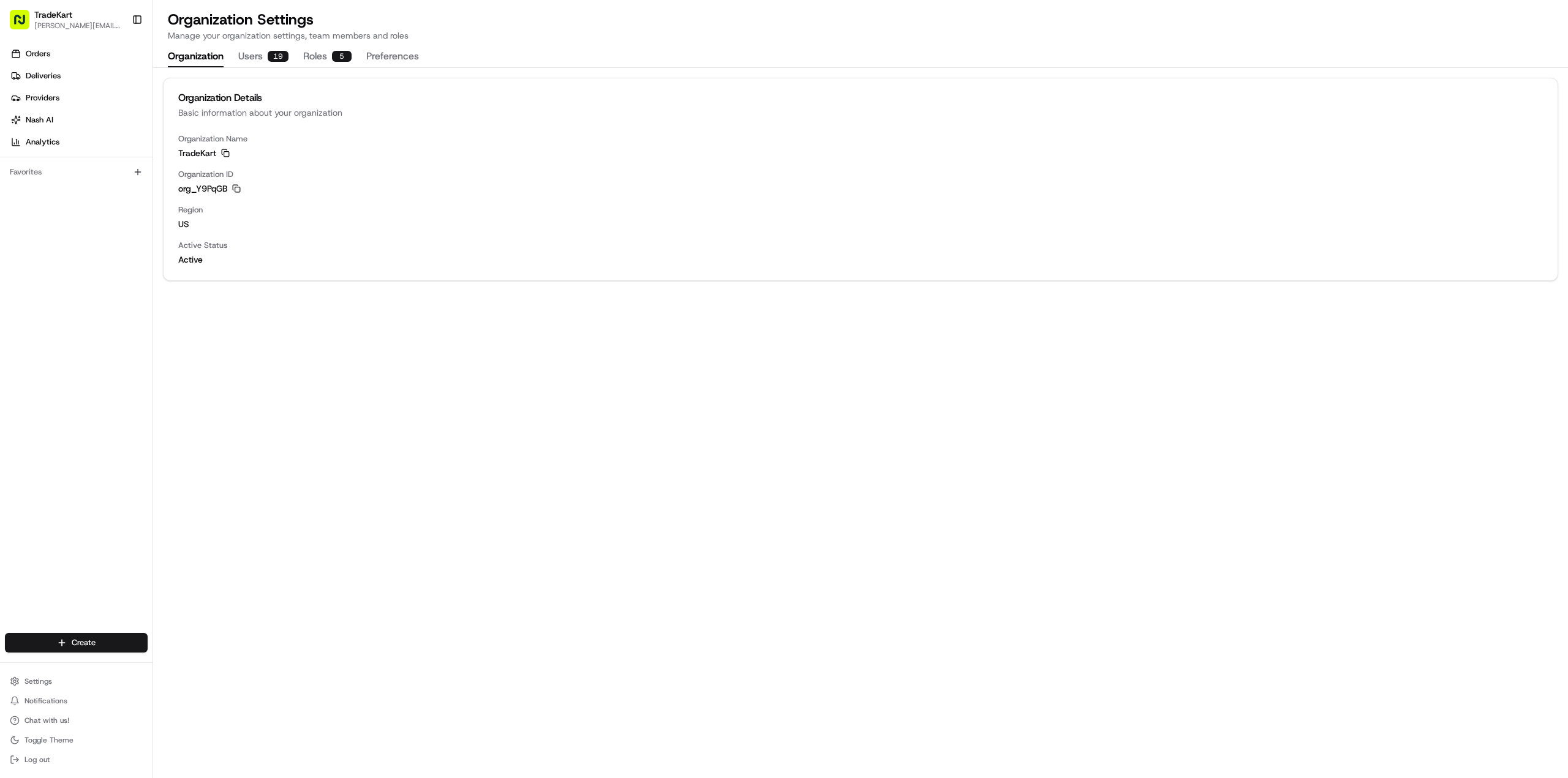
click at [53, 25] on span "[PERSON_NAME][EMAIL_ADDRESS][DOMAIN_NAME]" at bounding box center [78, 26] width 87 height 9
click at [52, 25] on span "[PERSON_NAME][EMAIL_ADDRESS][DOMAIN_NAME]" at bounding box center [78, 26] width 87 height 9
click at [57, 24] on span "[PERSON_NAME][EMAIL_ADDRESS][DOMAIN_NAME]" at bounding box center [78, 26] width 87 height 9
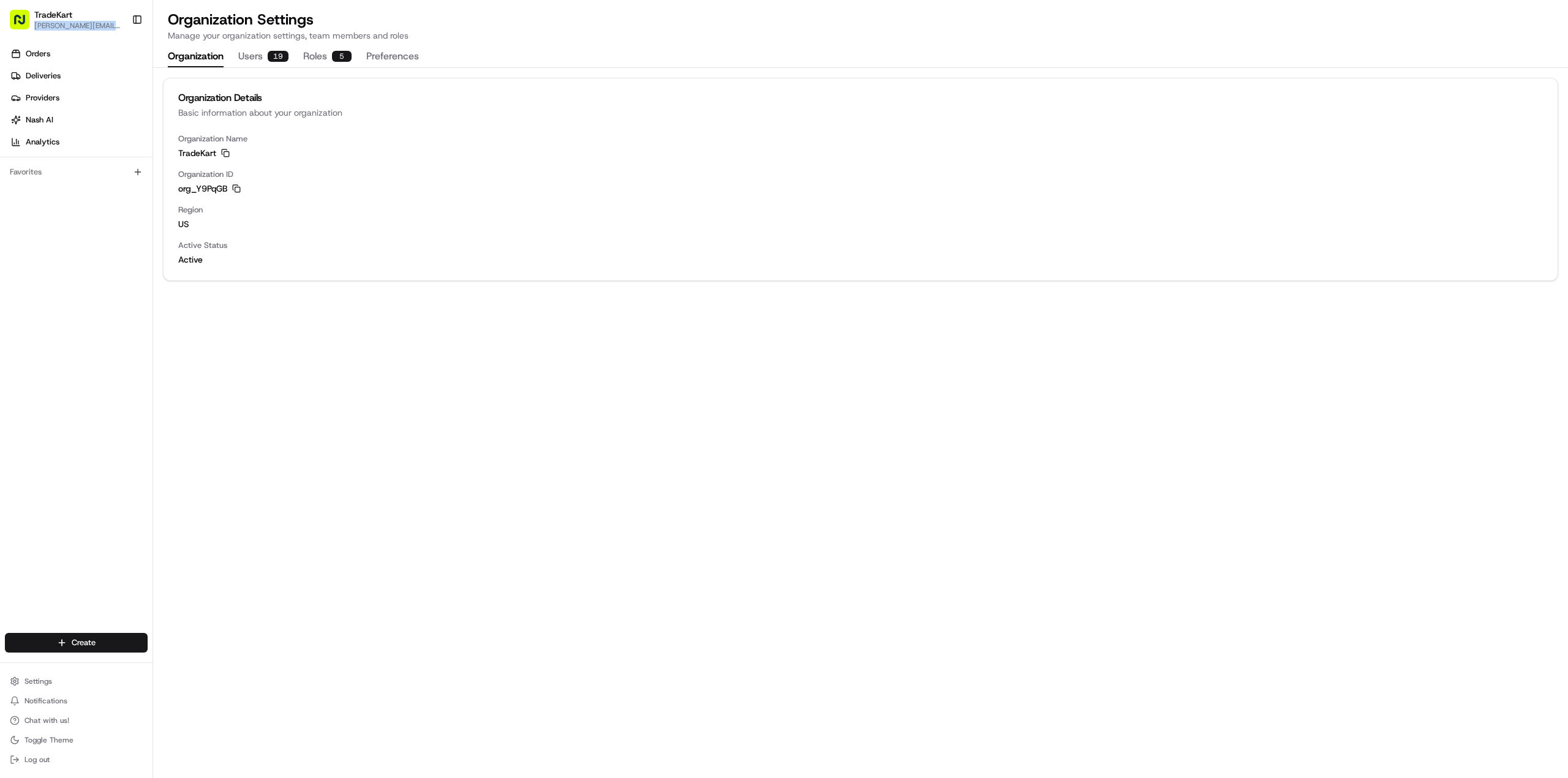
click at [57, 24] on span "[PERSON_NAME][EMAIL_ADDRESS][DOMAIN_NAME]" at bounding box center [78, 26] width 87 height 9
click at [64, 15] on span "TradeKart" at bounding box center [53, 15] width 38 height 12
click at [22, 19] on rect "button" at bounding box center [19, 19] width 20 height 20
click at [47, 16] on span "TradeKart" at bounding box center [53, 15] width 38 height 12
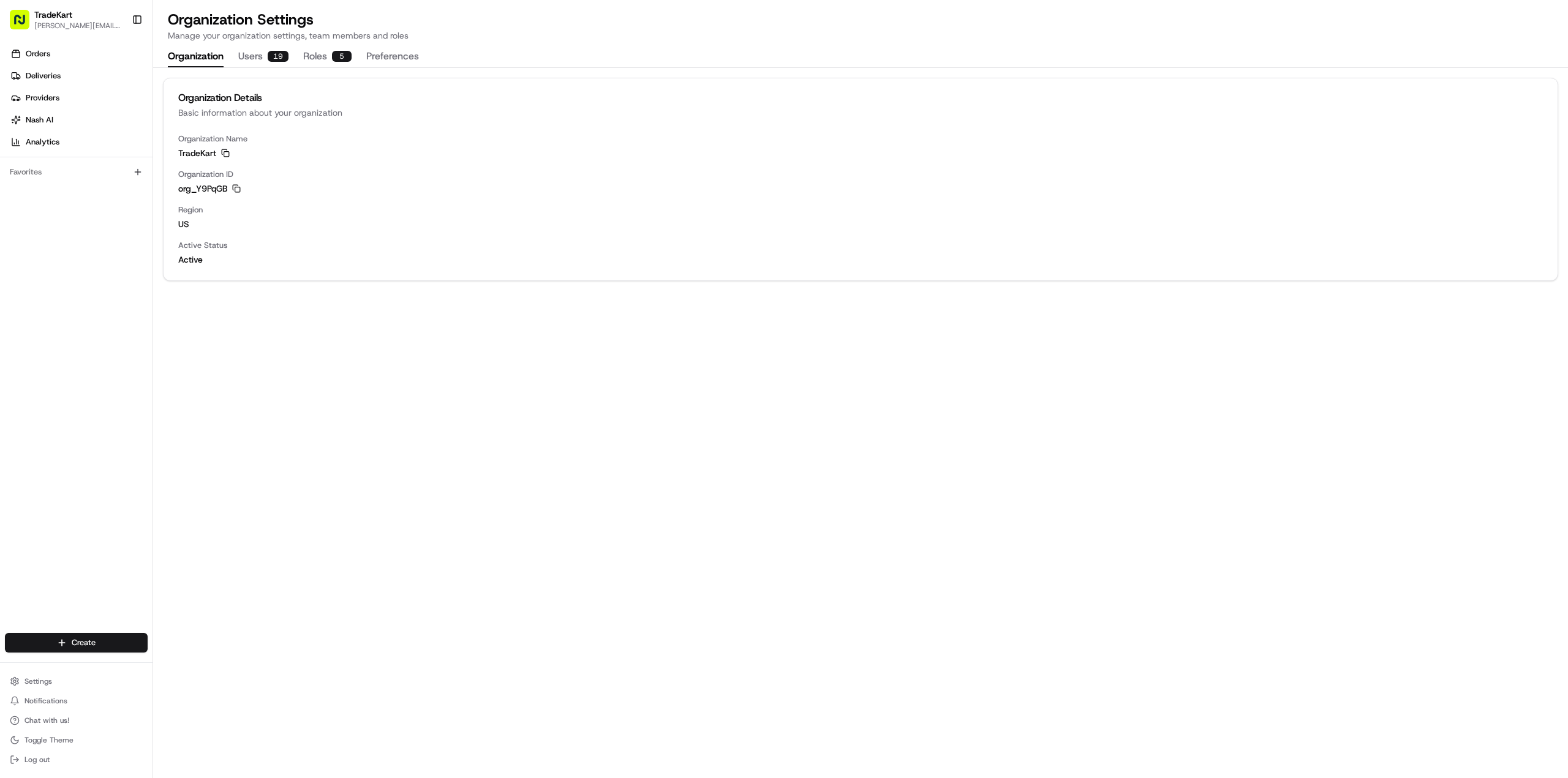
click at [255, 62] on button "Users 19" at bounding box center [263, 57] width 50 height 21
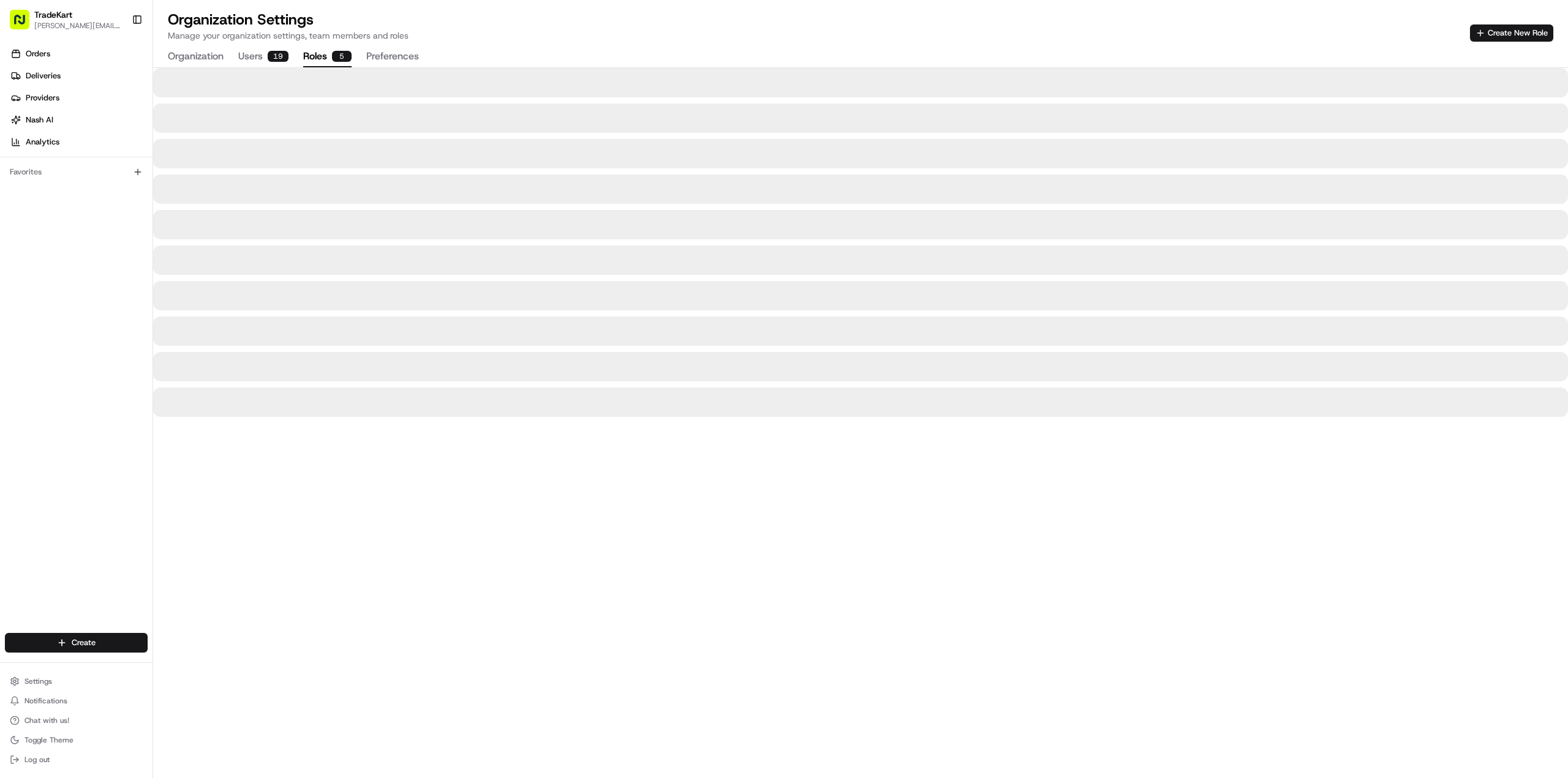
click at [320, 51] on button "Roles 5" at bounding box center [327, 57] width 48 height 21
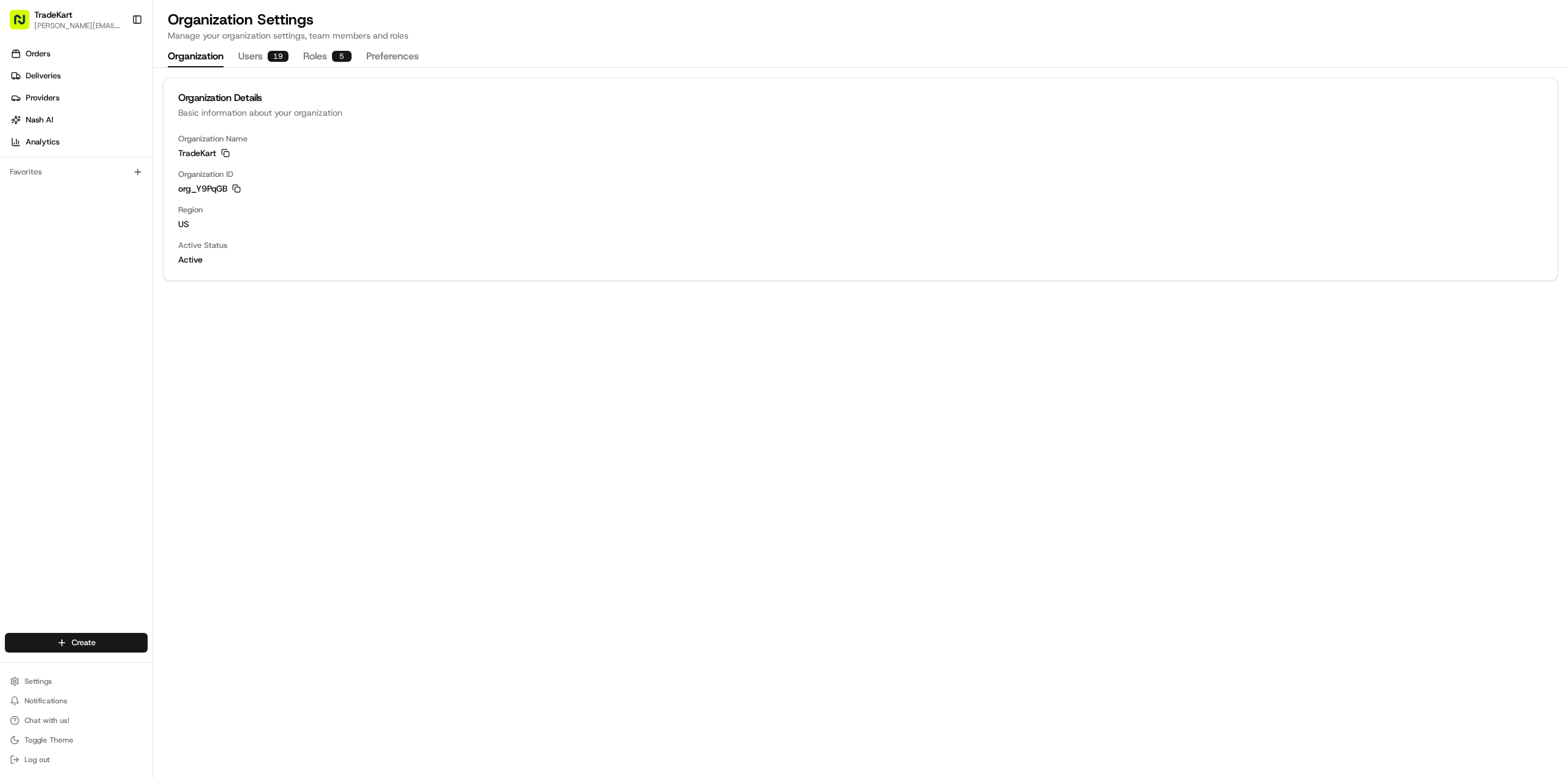
click at [194, 57] on button "Organization" at bounding box center [196, 57] width 55 height 21
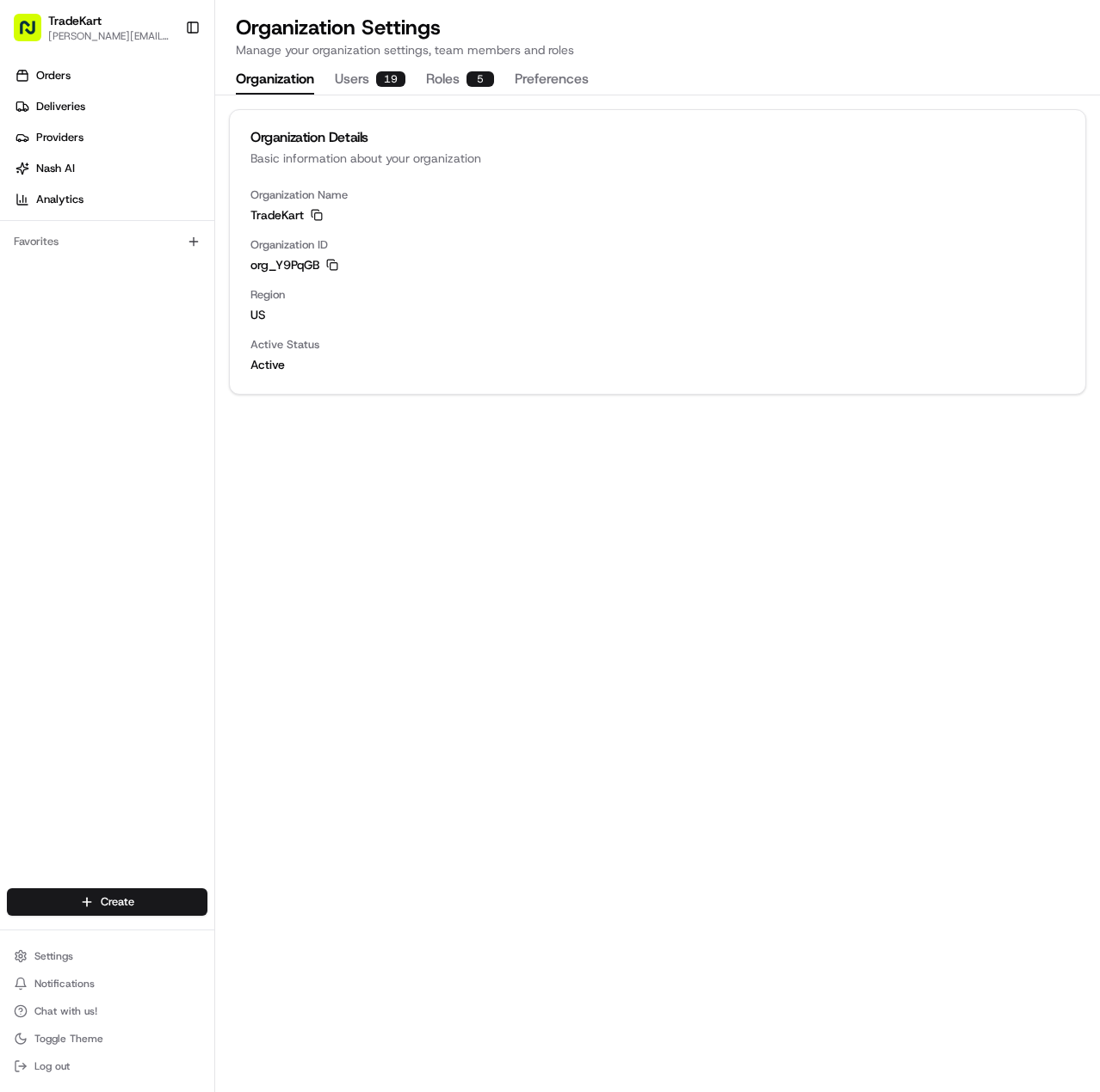
click at [703, 515] on div "Organization Details Basic information about your organization Organization Nam…" at bounding box center [657, 593] width 884 height 997
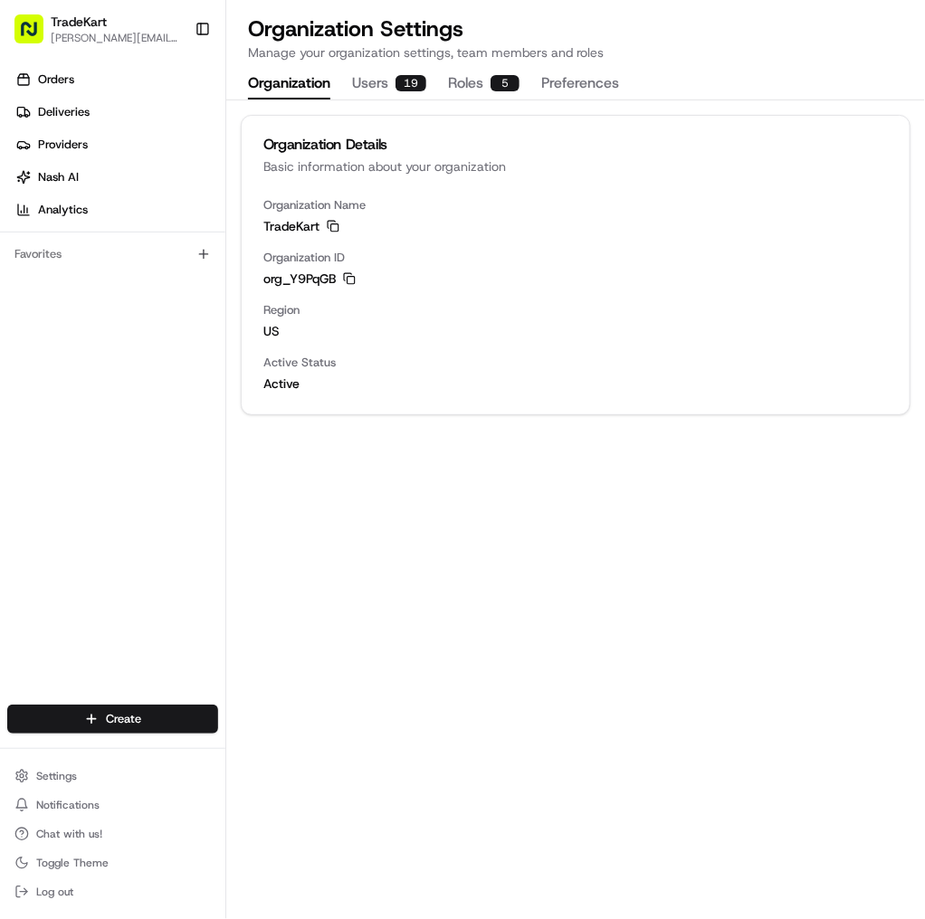
click at [129, 42] on span "[PERSON_NAME][EMAIL_ADDRESS][DOMAIN_NAME]" at bounding box center [115, 38] width 129 height 14
click at [128, 37] on span "[PERSON_NAME][EMAIL_ADDRESS][DOMAIN_NAME]" at bounding box center [115, 38] width 129 height 14
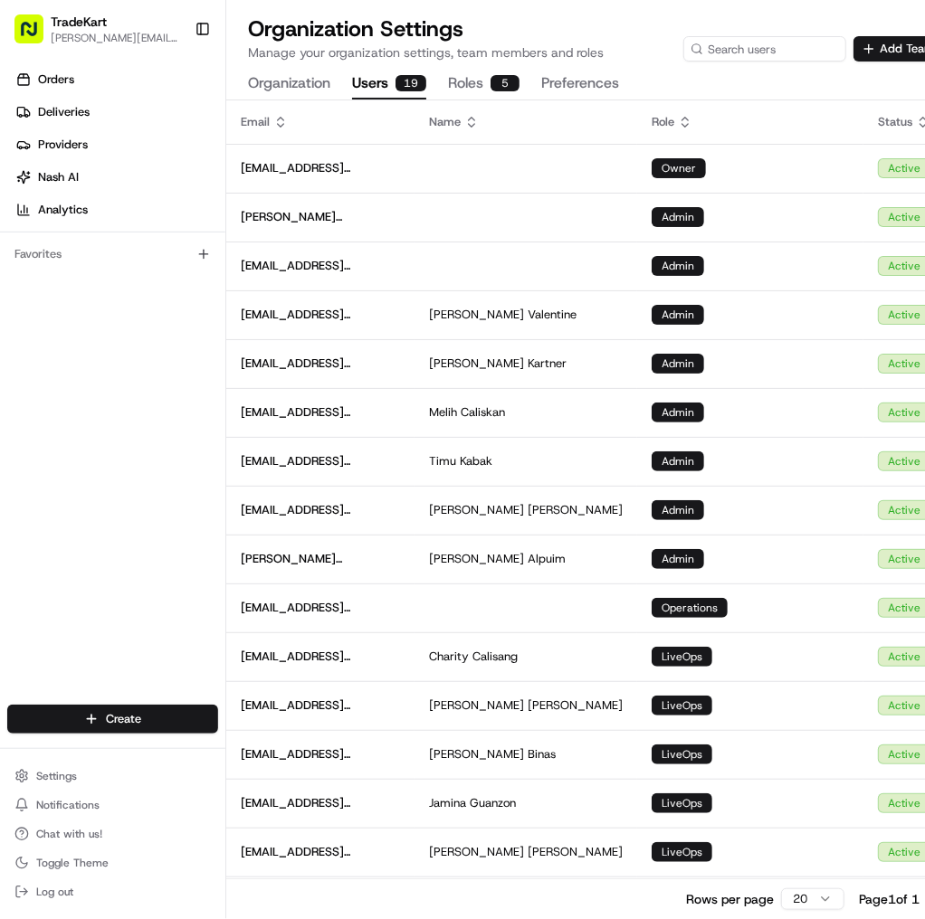
click at [358, 77] on button "Users 19" at bounding box center [389, 84] width 74 height 31
click at [87, 75] on link "Orders" at bounding box center [116, 79] width 218 height 29
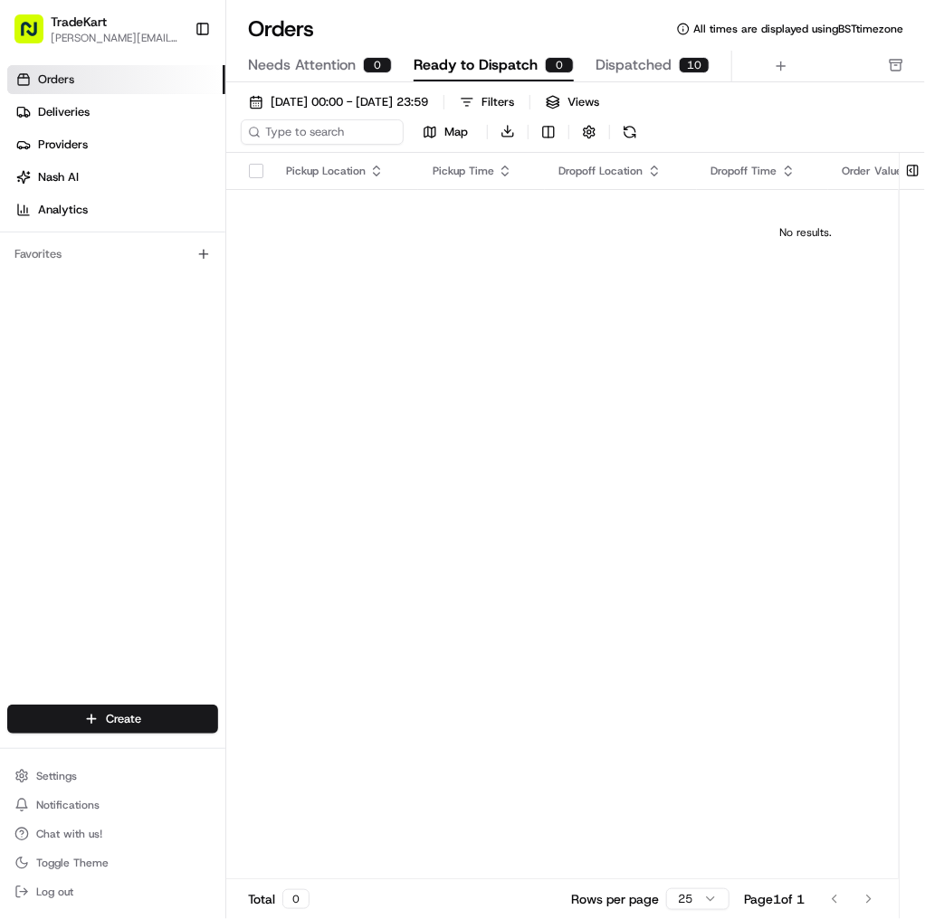
click at [113, 35] on span "[PERSON_NAME][EMAIL_ADDRESS][DOMAIN_NAME]" at bounding box center [115, 38] width 129 height 14
click at [98, 785] on button "Settings" at bounding box center [112, 776] width 211 height 25
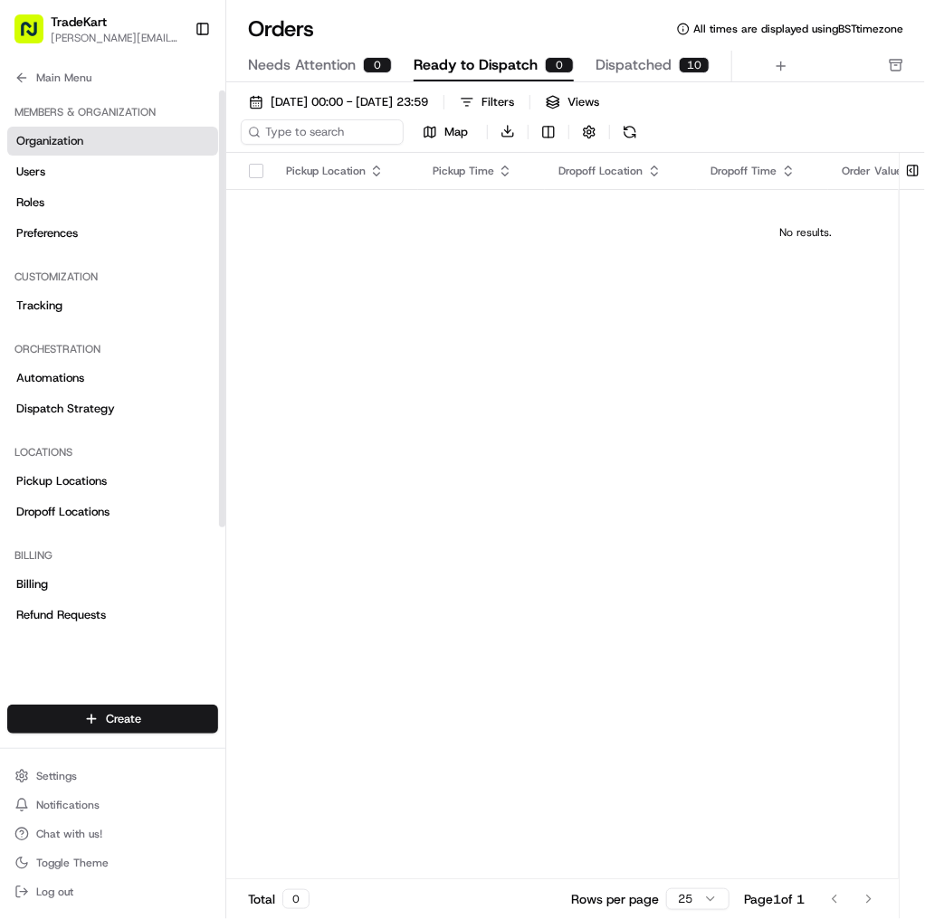
click at [73, 152] on link "Organization" at bounding box center [112, 141] width 211 height 29
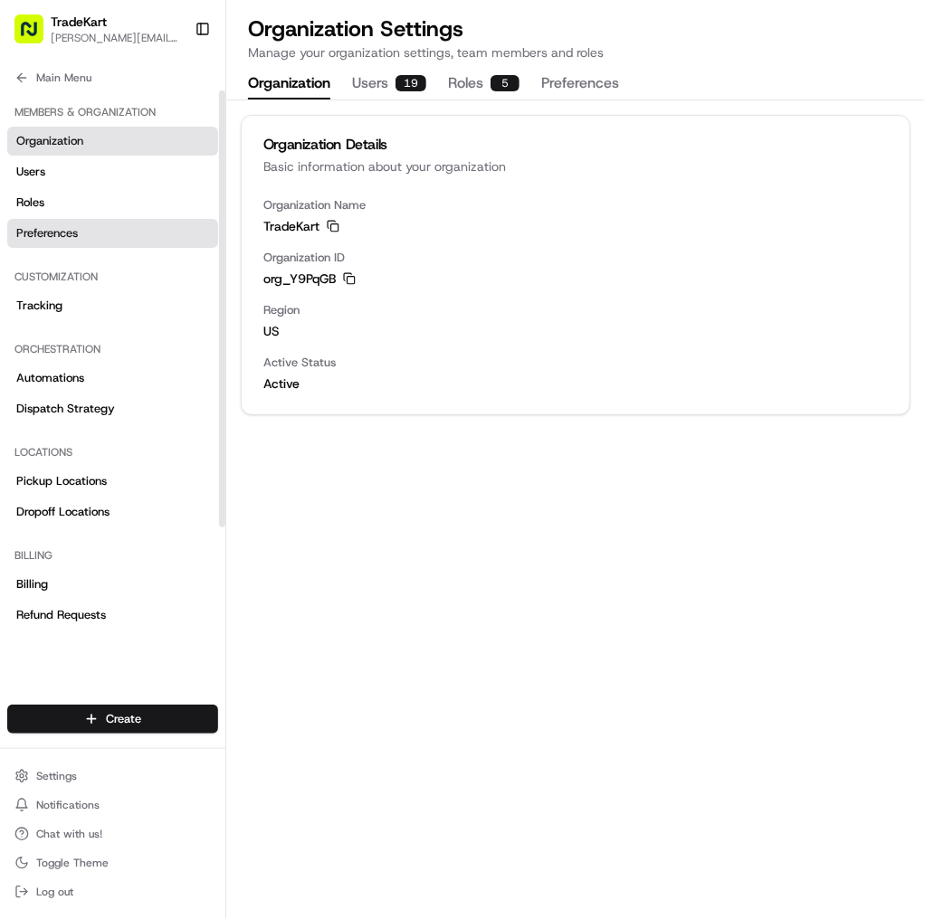
click at [130, 228] on link "Preferences" at bounding box center [112, 233] width 211 height 29
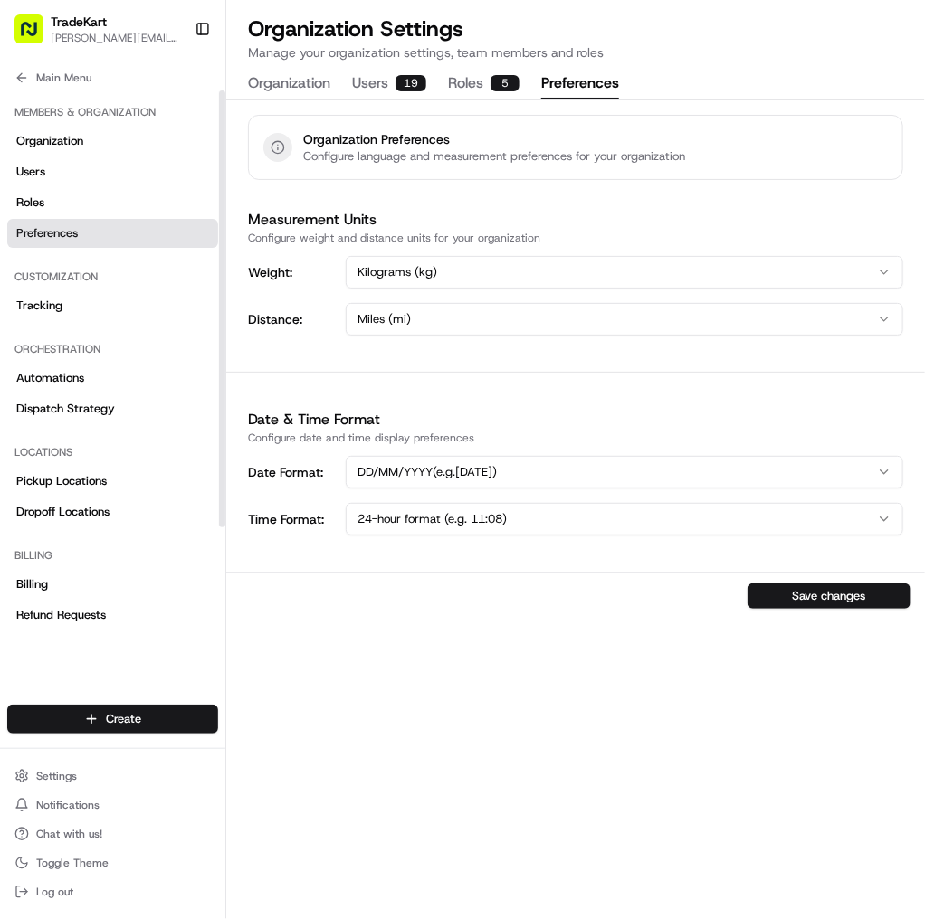
click at [339, 90] on div "Organization Users 19 Roles 5 Preferences" at bounding box center [433, 84] width 371 height 31
click at [321, 85] on button "Organization" at bounding box center [289, 84] width 82 height 31
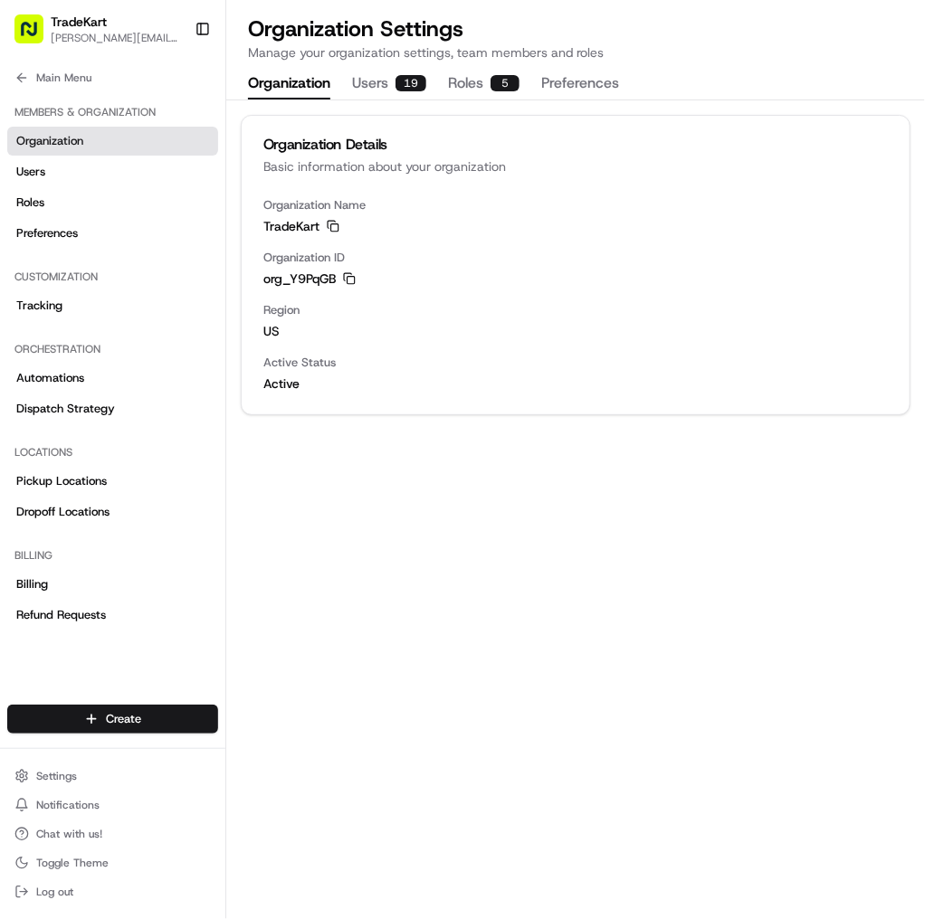
click at [783, 79] on div "Organization Settings Manage your organization settings, team members and roles…" at bounding box center [575, 56] width 699 height 85
click at [109, 31] on span "[PERSON_NAME][EMAIL_ADDRESS][DOMAIN_NAME]" at bounding box center [115, 38] width 129 height 14
click at [113, 31] on span "[PERSON_NAME][EMAIL_ADDRESS][DOMAIN_NAME]" at bounding box center [115, 38] width 129 height 14
click at [138, 25] on div "TradeKart" at bounding box center [115, 22] width 129 height 18
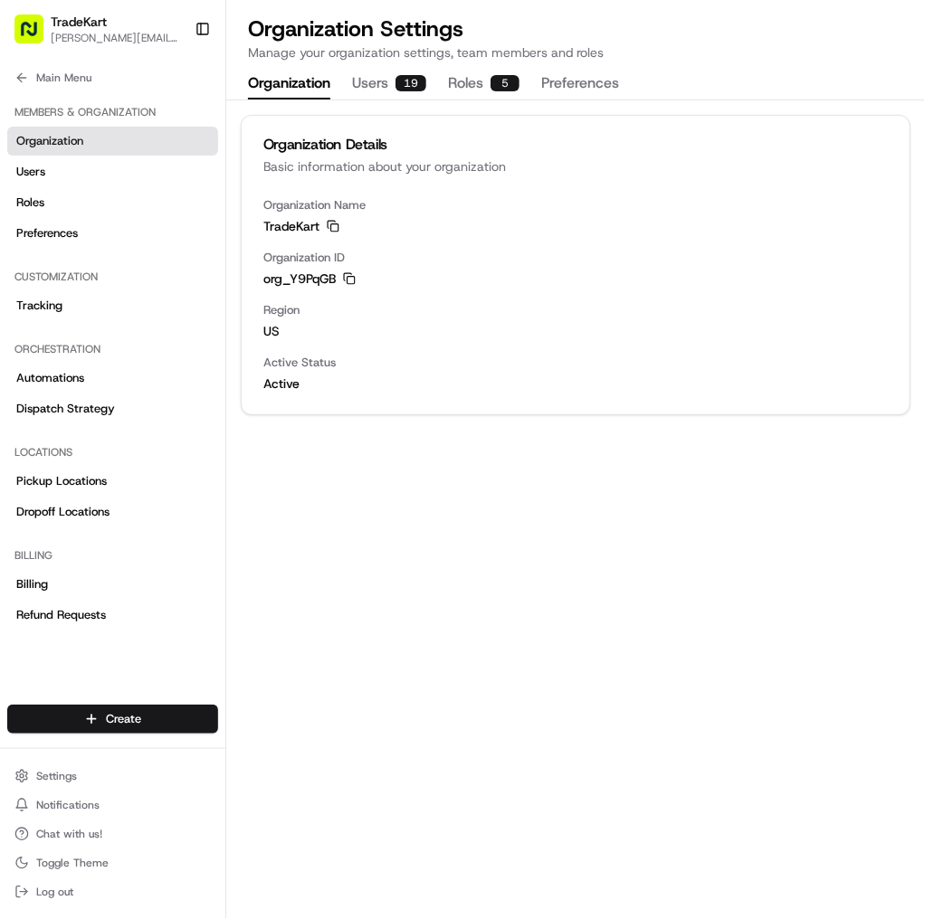
click at [74, 37] on span "[PERSON_NAME][EMAIL_ADDRESS][DOMAIN_NAME]" at bounding box center [115, 38] width 129 height 14
click at [702, 65] on div "Organization Settings Manage your organization settings, team members and roles…" at bounding box center [575, 56] width 699 height 85
click at [378, 83] on button "Users 19" at bounding box center [389, 84] width 74 height 31
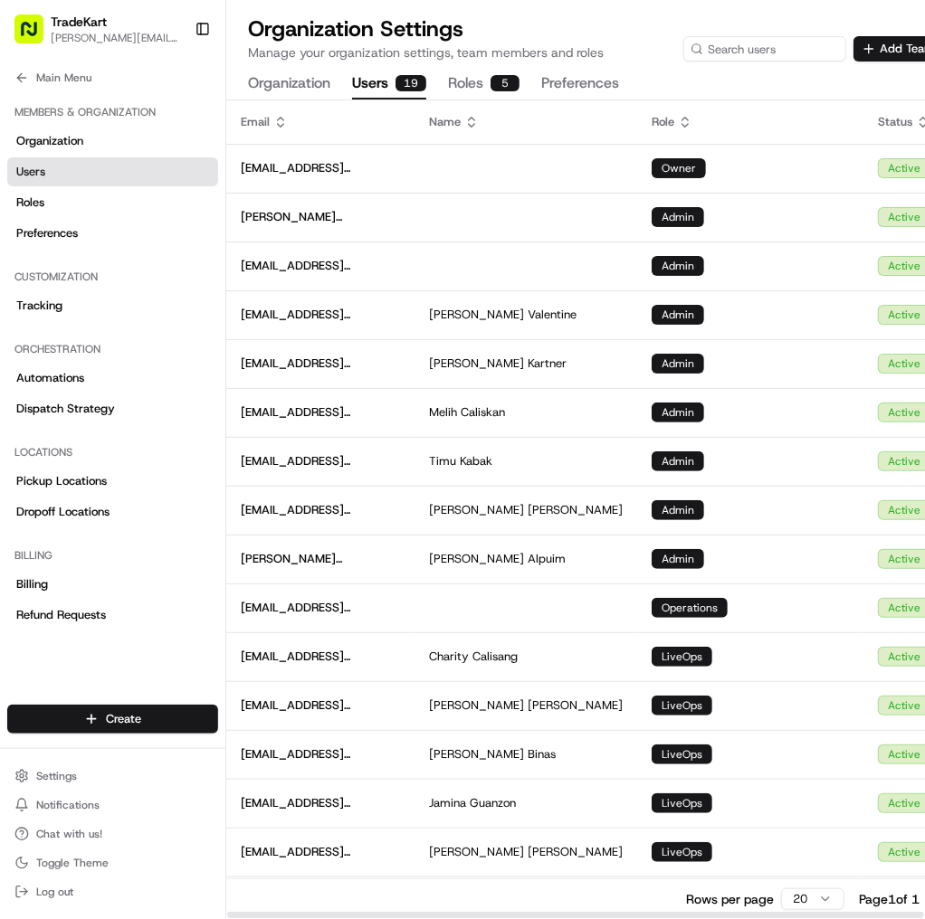
click at [481, 77] on button "Roles 5" at bounding box center [483, 84] width 71 height 31
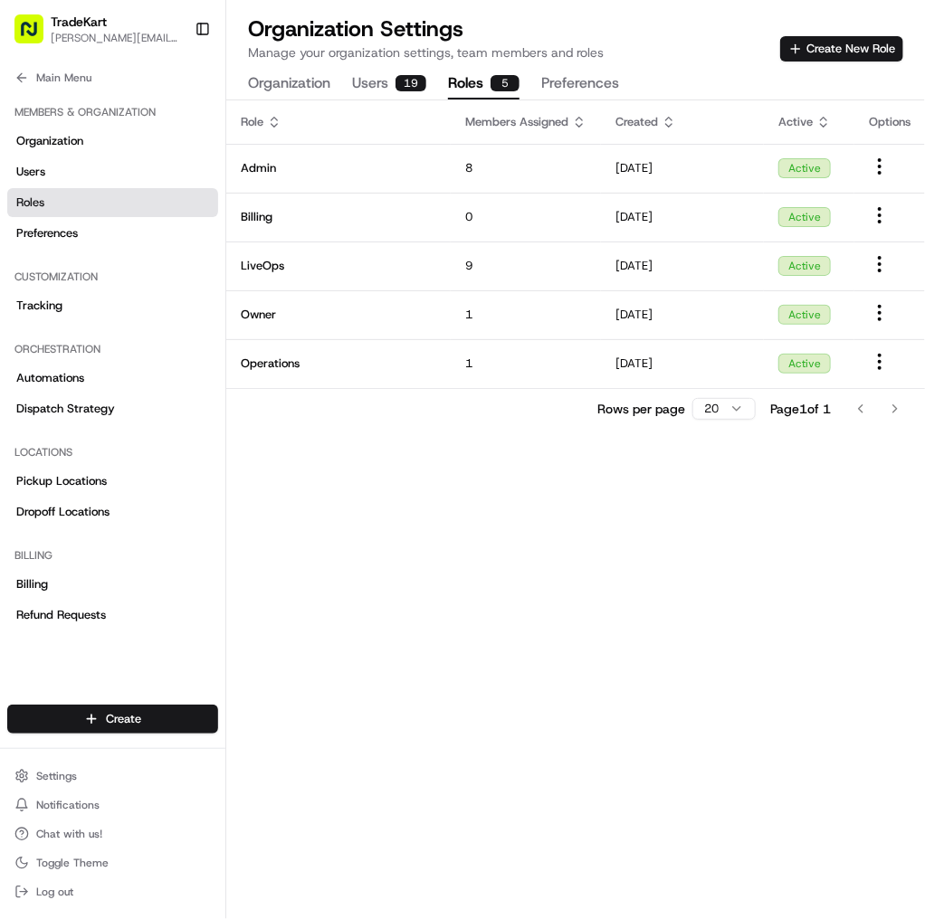
click at [391, 485] on div "Role Members Assigned Created Active Options Admin 8 [DATE] Active Billing 0 [D…" at bounding box center [575, 509] width 699 height 819
click at [410, 86] on div "19" at bounding box center [410, 83] width 31 height 16
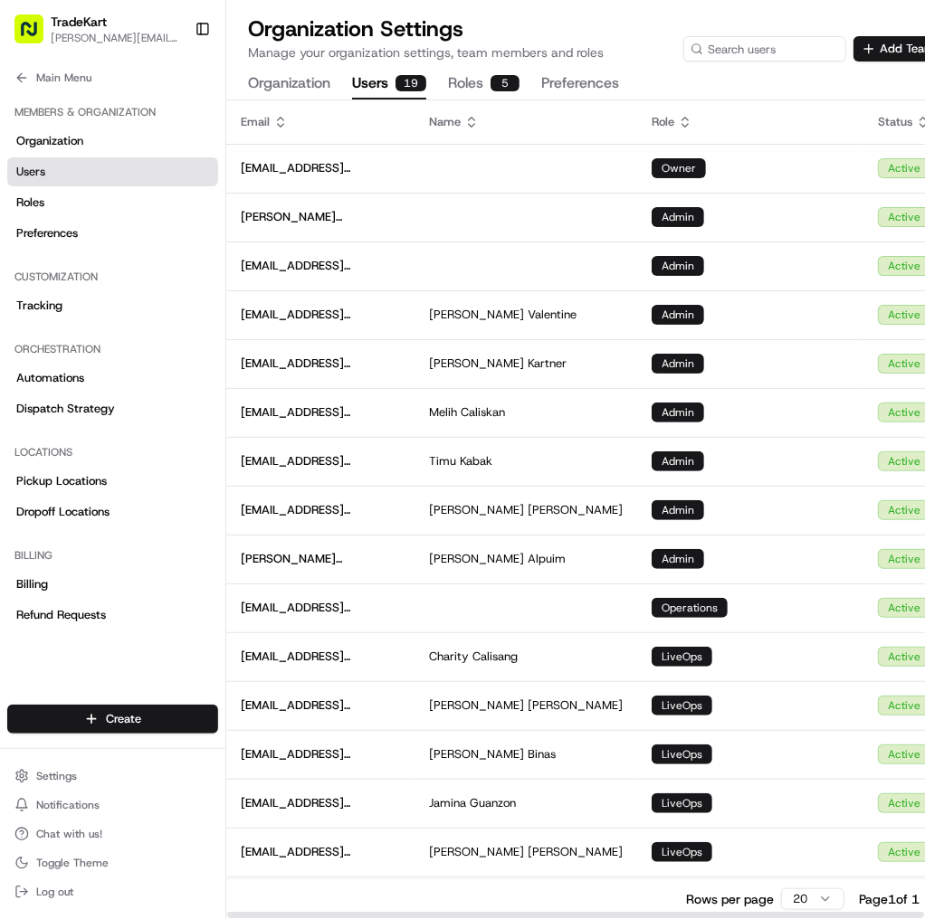
click at [485, 87] on button "Roles 5" at bounding box center [483, 84] width 71 height 31
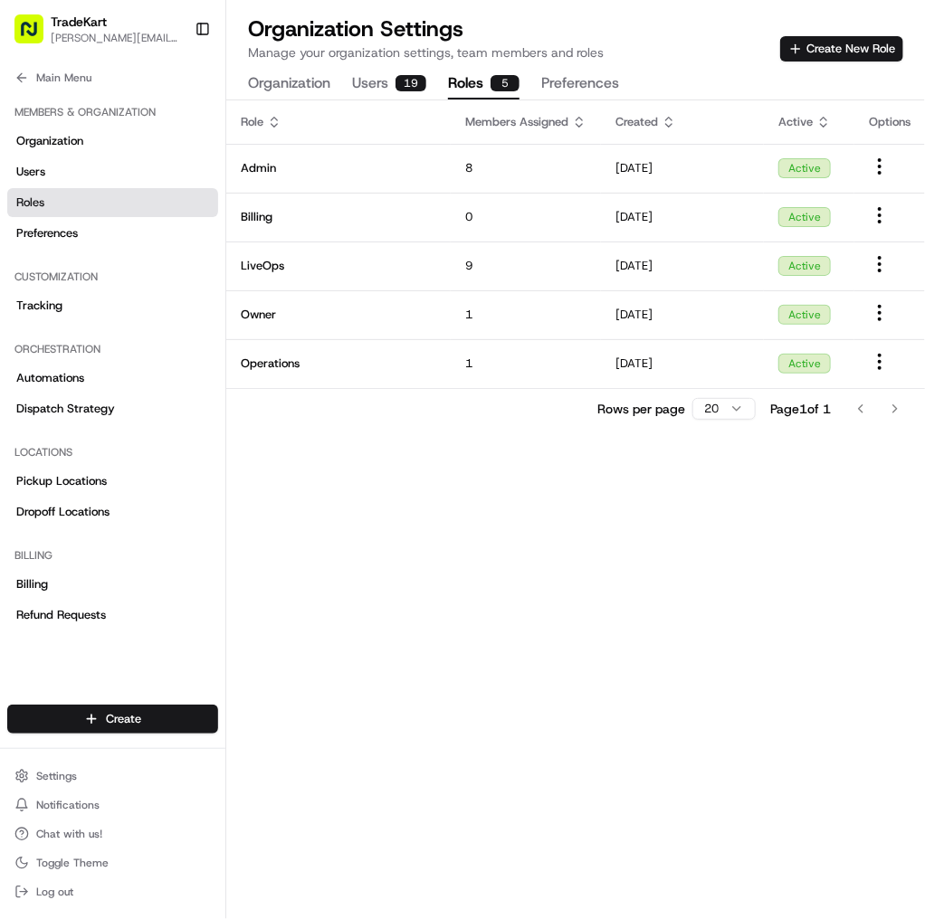
click at [413, 83] on div "19" at bounding box center [410, 83] width 31 height 16
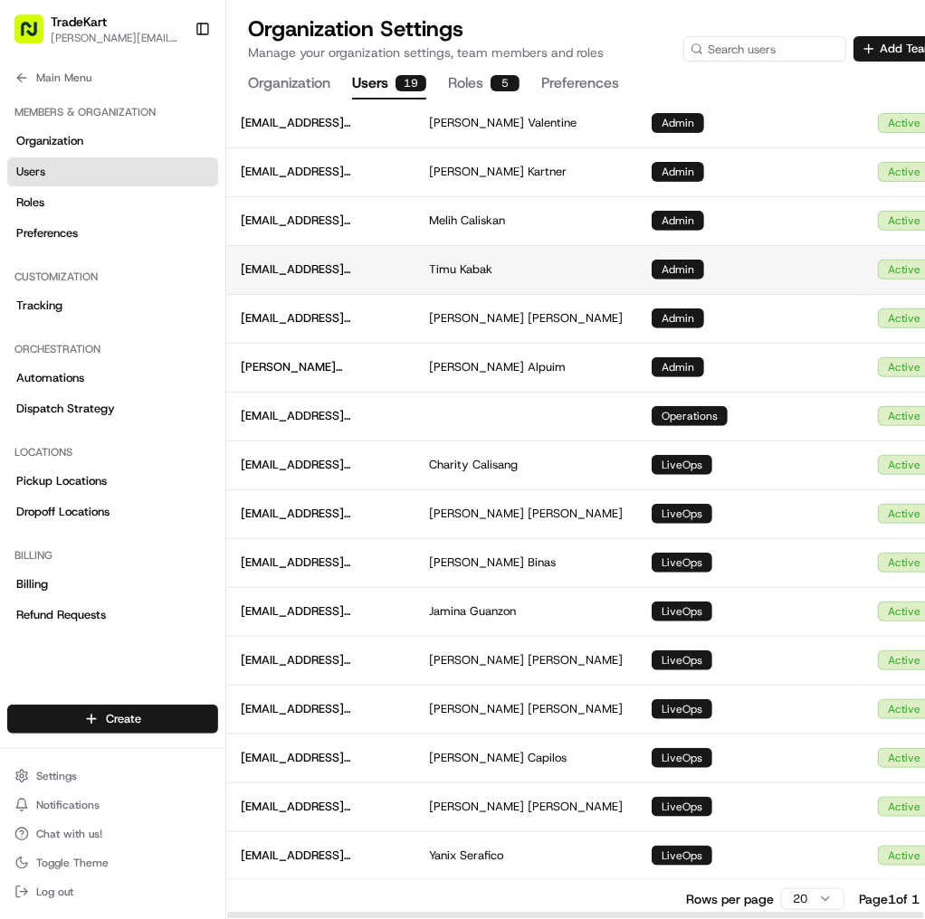
scroll to position [193, 0]
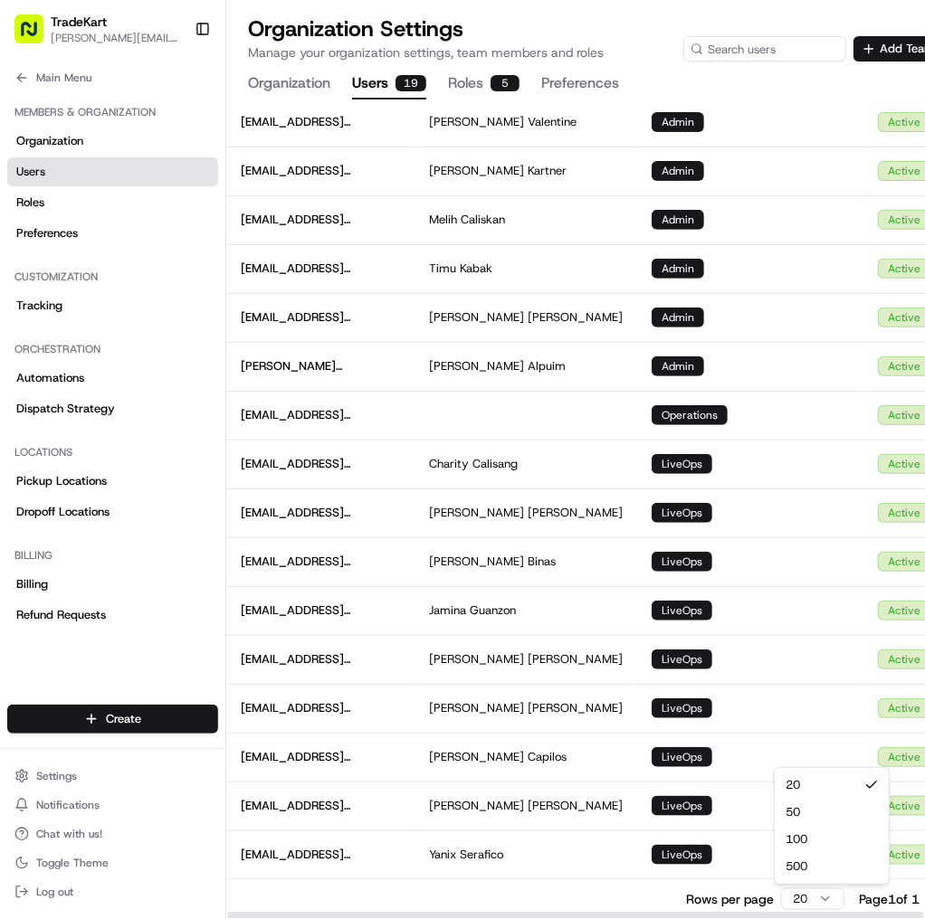
click at [822, 892] on html "TradeKart [EMAIL_ADDRESS][DOMAIN_NAME] Toggle Sidebar Orders Deliveries Provide…" at bounding box center [462, 459] width 925 height 919
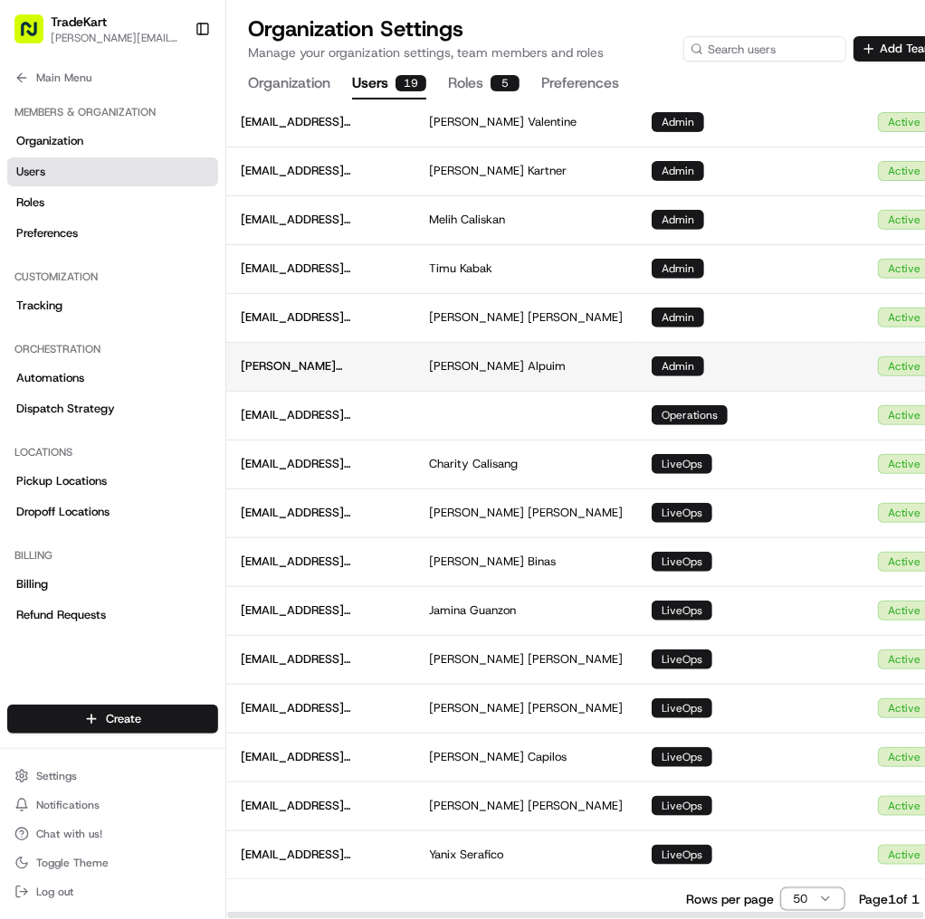
scroll to position [120, 0]
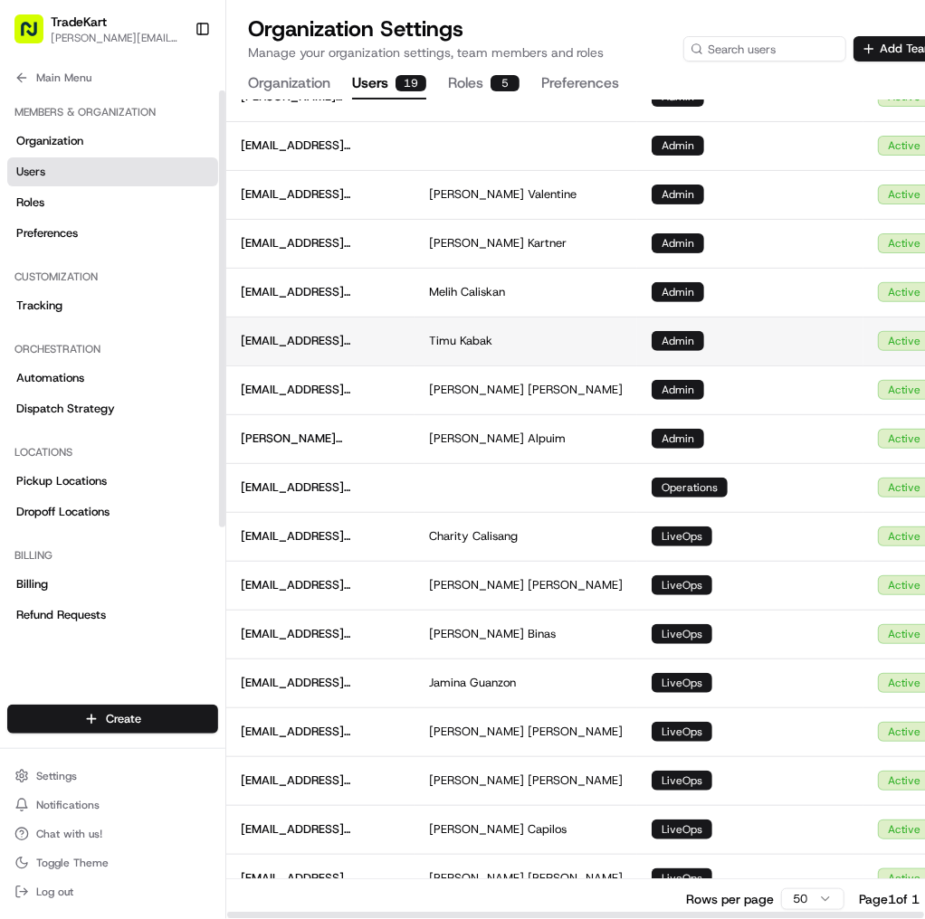
drag, startPoint x: 434, startPoint y: 342, endPoint x: 238, endPoint y: 346, distance: 196.4
click at [238, 346] on td "[EMAIL_ADDRESS][DOMAIN_NAME]" at bounding box center [320, 341] width 188 height 49
copy span "[EMAIL_ADDRESS][DOMAIN_NAME]"
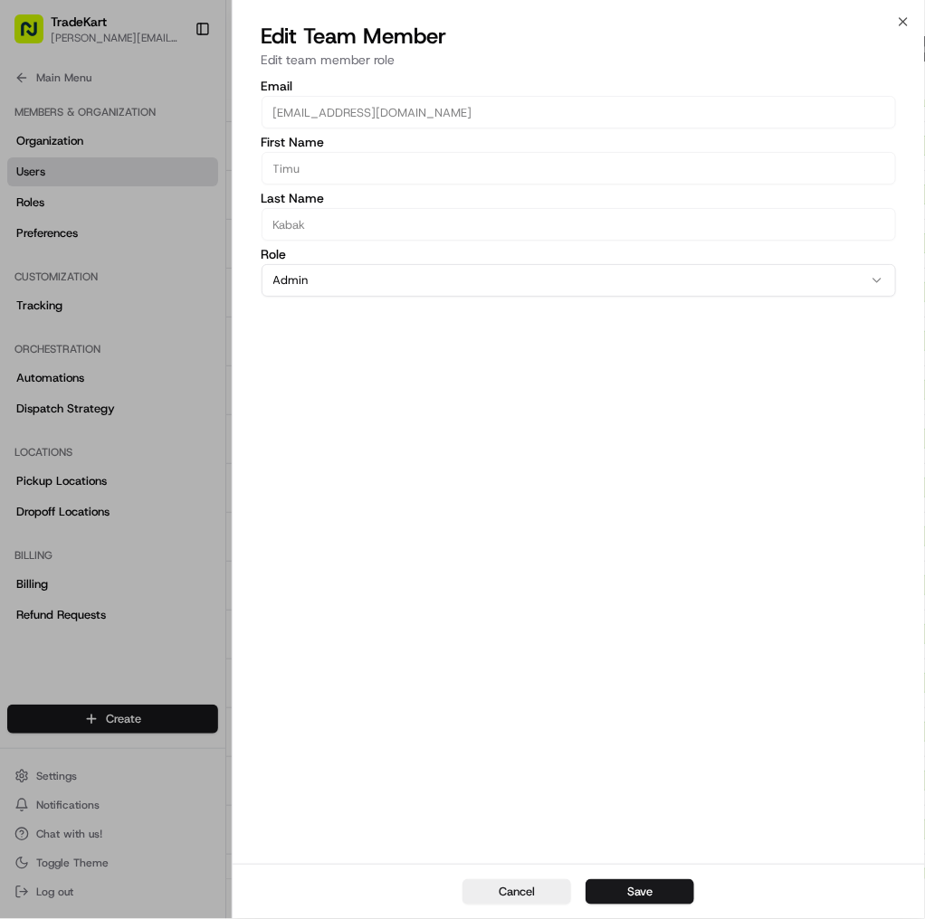
click at [893, 25] on h2 "Edit Team Member" at bounding box center [579, 36] width 635 height 29
click at [900, 25] on icon "button" at bounding box center [903, 21] width 7 height 7
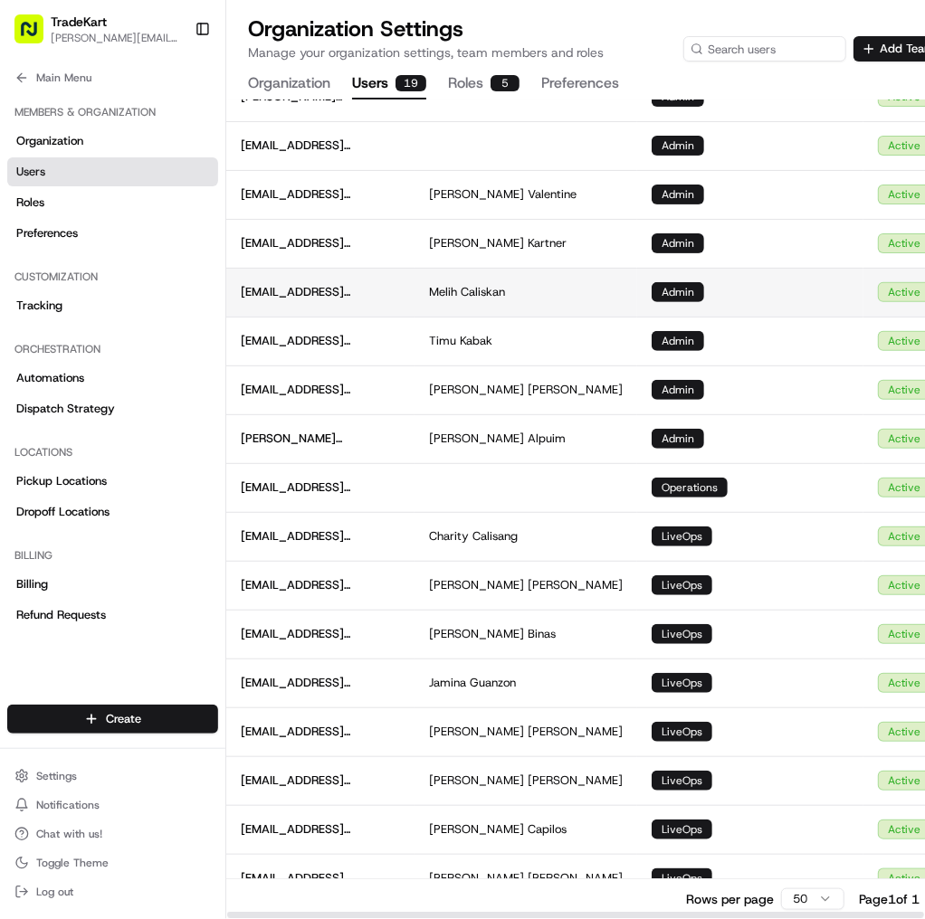
drag, startPoint x: 427, startPoint y: 293, endPoint x: 241, endPoint y: 290, distance: 186.4
click at [241, 290] on td "[EMAIL_ADDRESS][DOMAIN_NAME]" at bounding box center [320, 292] width 188 height 49
copy span "[EMAIL_ADDRESS][DOMAIN_NAME]"
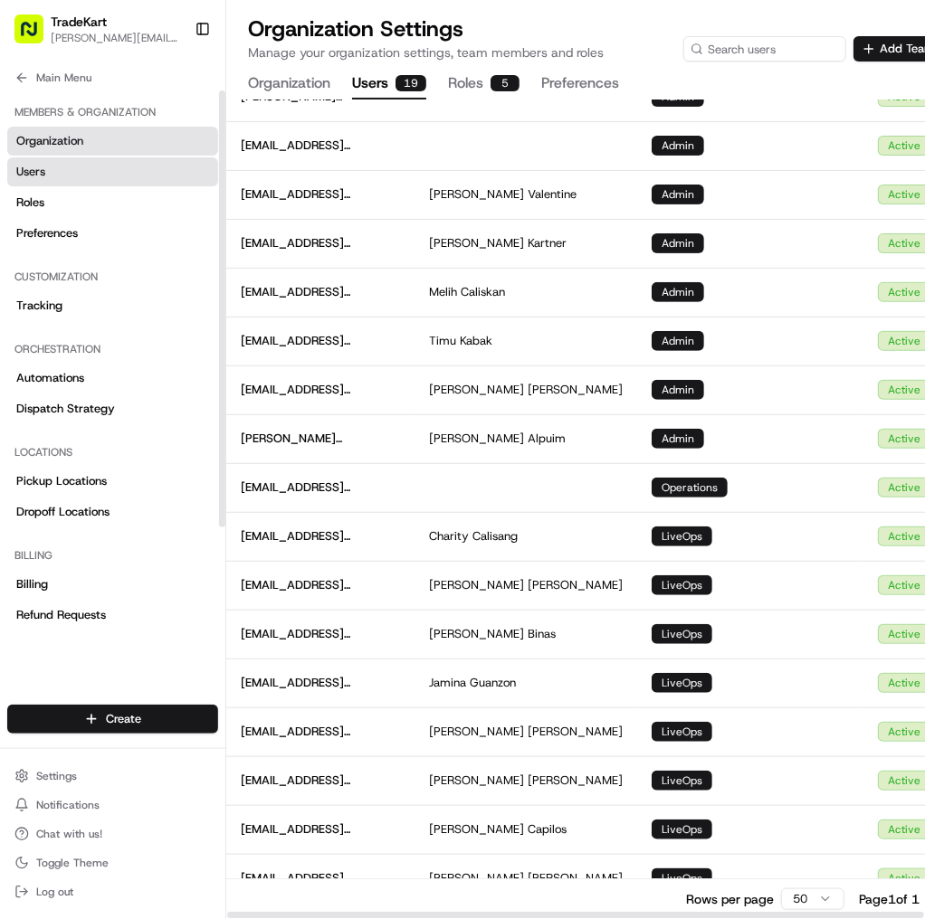
click at [112, 141] on link "Organization" at bounding box center [112, 141] width 211 height 29
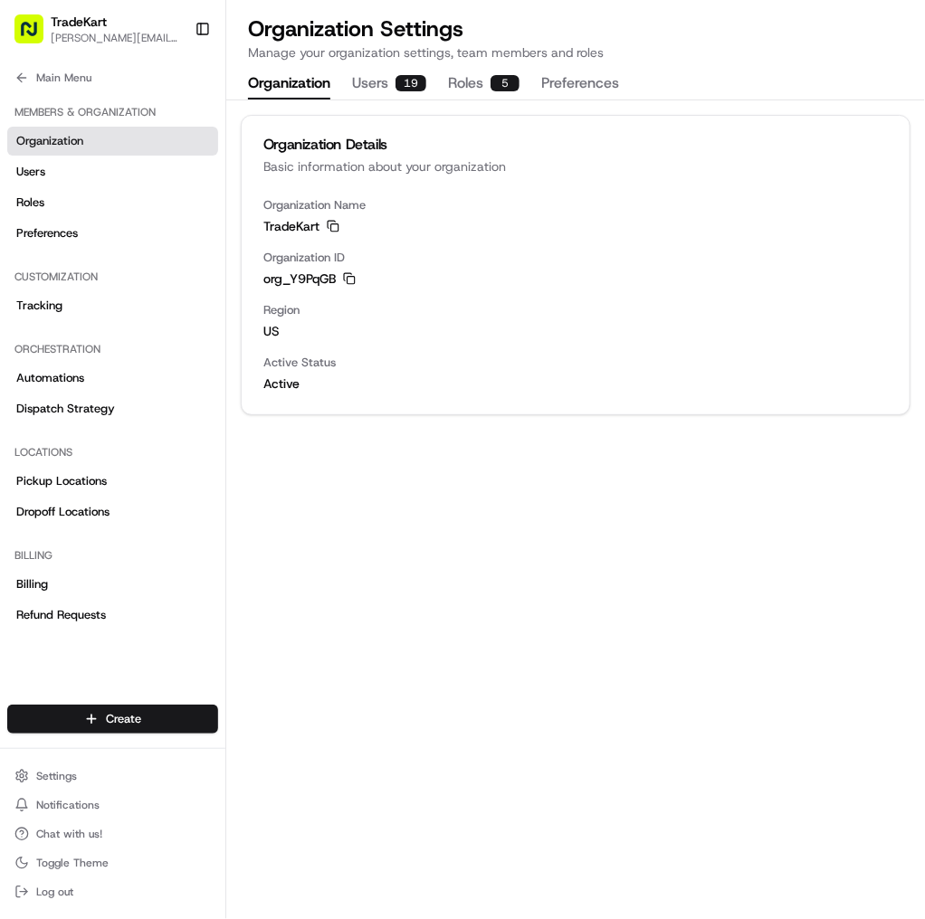
click at [597, 14] on h1 "Organization Settings" at bounding box center [426, 28] width 356 height 29
click at [141, 33] on span "[PERSON_NAME][EMAIL_ADDRESS][DOMAIN_NAME]" at bounding box center [115, 38] width 129 height 14
click at [73, 91] on div "Members & Organization Organization Users Roles Preferences" at bounding box center [112, 172] width 225 height 165
click at [80, 85] on button "Main Menu" at bounding box center [112, 77] width 211 height 25
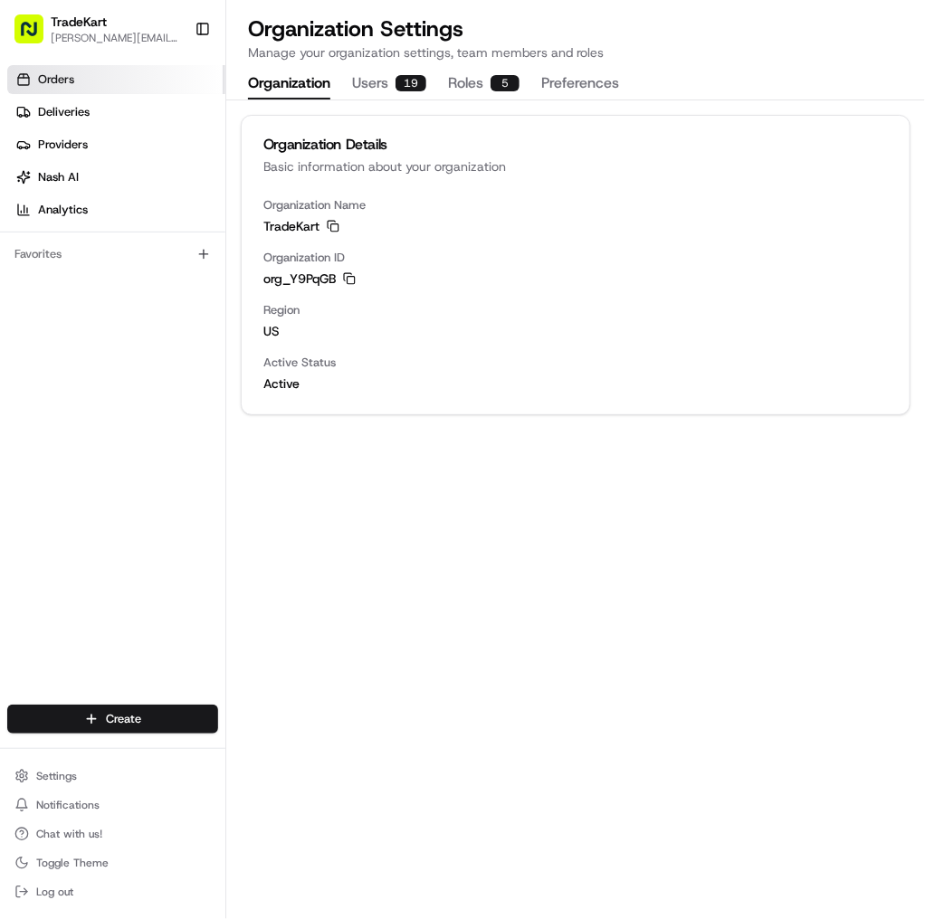
click at [98, 81] on link "Orders" at bounding box center [116, 79] width 218 height 29
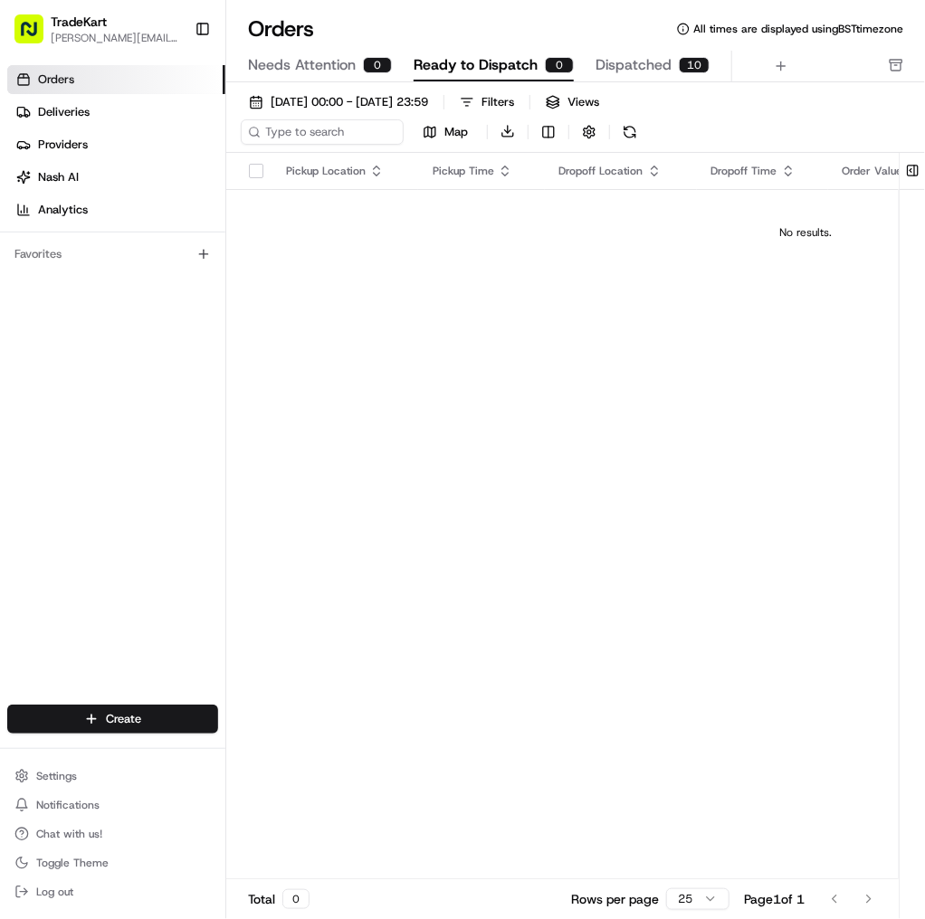
click at [63, 85] on span "Orders" at bounding box center [56, 79] width 36 height 16
click at [133, 26] on div "TradeKart" at bounding box center [115, 22] width 129 height 18
click at [94, 33] on span "[PERSON_NAME][EMAIL_ADDRESS][DOMAIN_NAME]" at bounding box center [115, 38] width 129 height 14
click at [104, 38] on span "[PERSON_NAME][EMAIL_ADDRESS][DOMAIN_NAME]" at bounding box center [115, 38] width 129 height 14
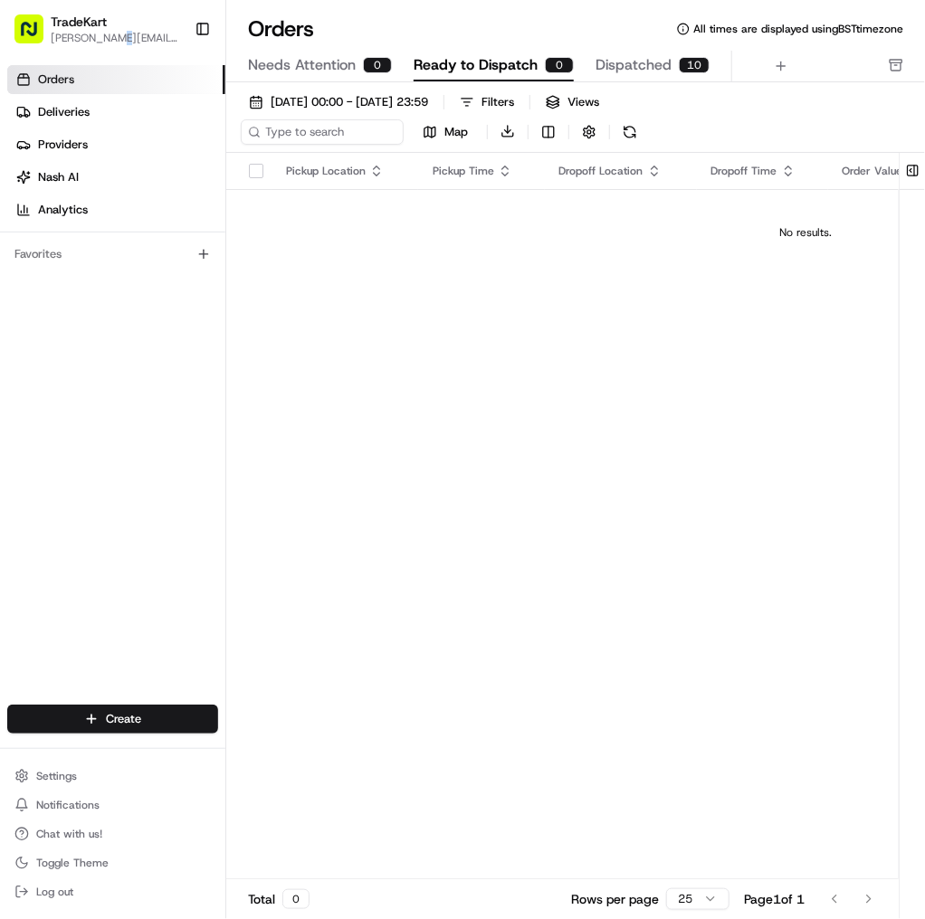
click at [104, 38] on span "[PERSON_NAME][EMAIL_ADDRESS][DOMAIN_NAME]" at bounding box center [115, 38] width 129 height 14
click at [71, 775] on span "Settings" at bounding box center [56, 776] width 41 height 14
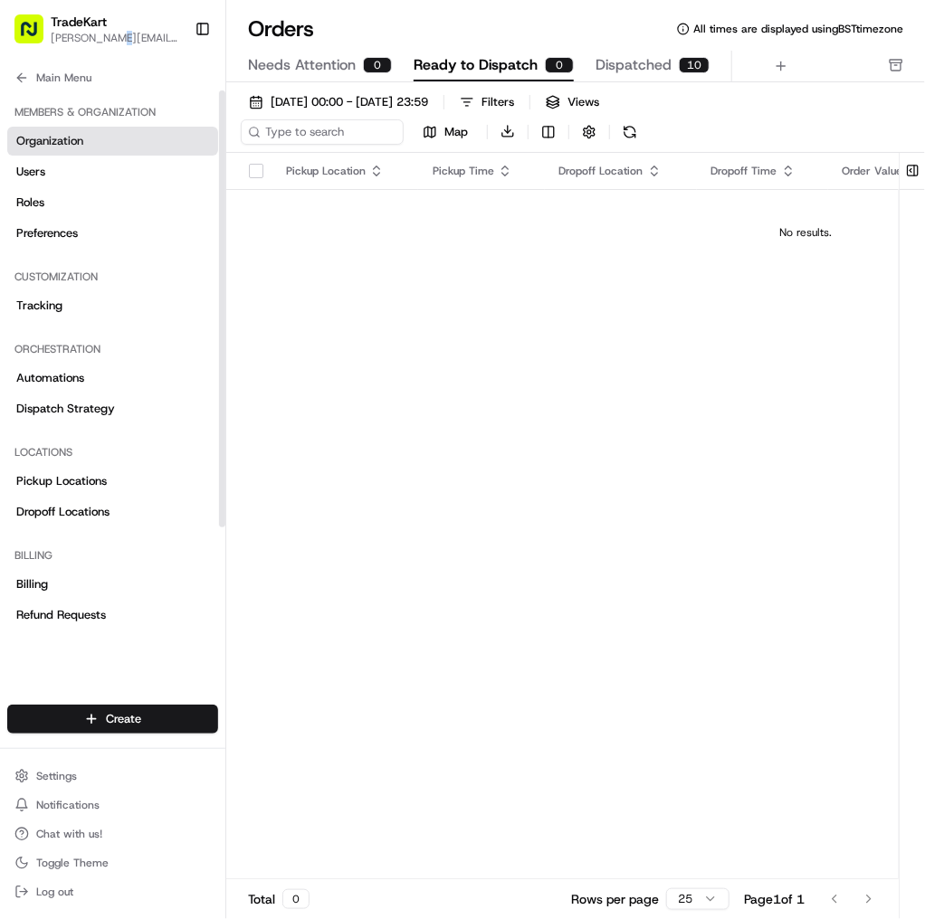
click at [90, 145] on link "Organization" at bounding box center [112, 141] width 211 height 29
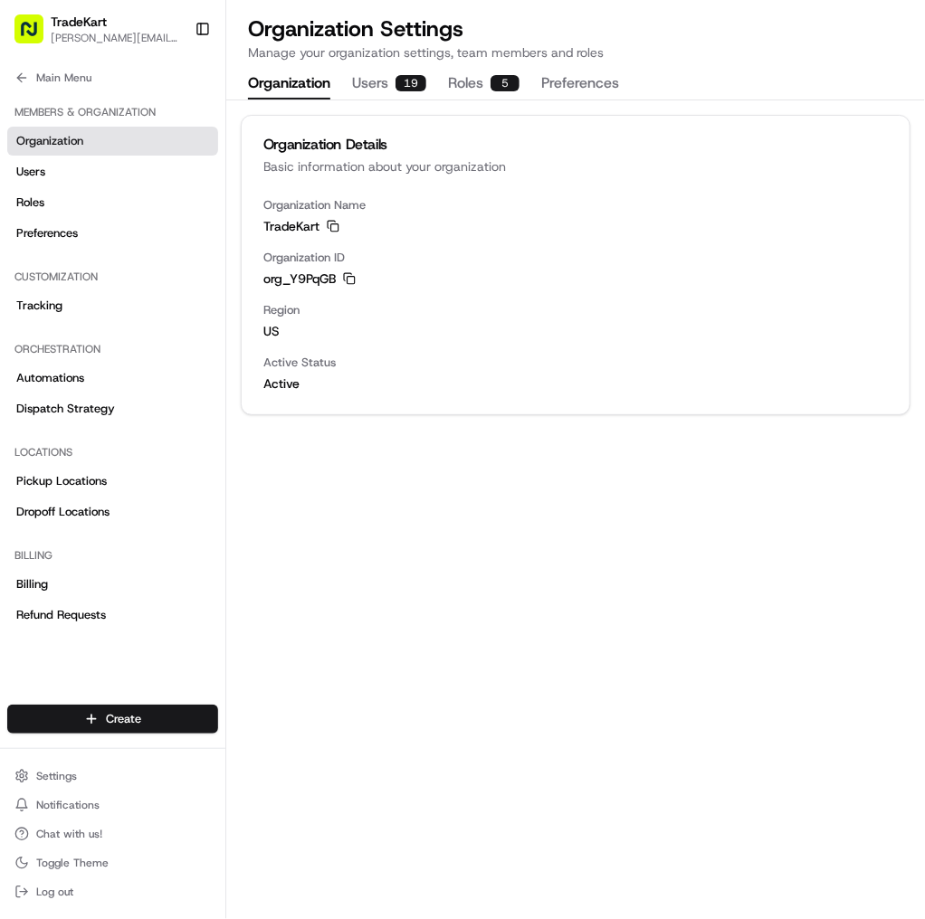
click at [615, 17] on div "Organization Settings Manage your organization settings, team members and roles" at bounding box center [575, 37] width 655 height 47
